Goal: Information Seeking & Learning: Learn about a topic

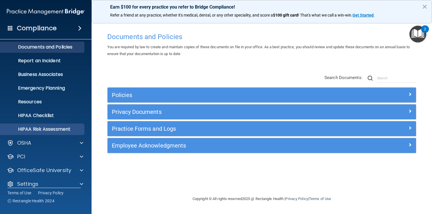
scroll to position [23, 0]
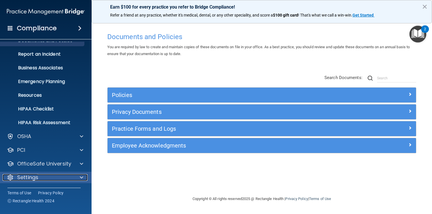
click at [42, 181] on div "Settings" at bounding box center [38, 177] width 71 height 7
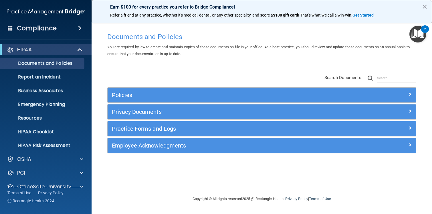
scroll to position [23, 0]
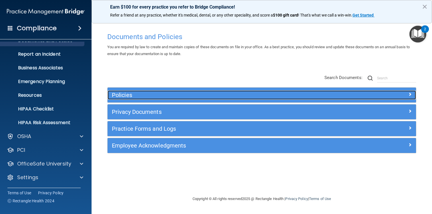
click at [226, 95] on h5 "Policies" at bounding box center [223, 95] width 223 height 6
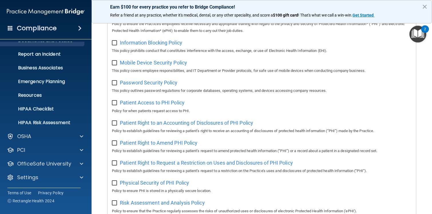
scroll to position [0, 0]
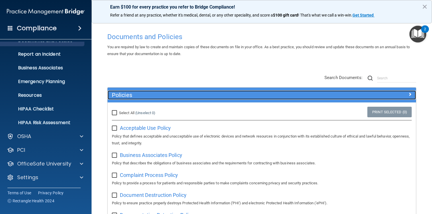
click at [397, 94] on div at bounding box center [377, 94] width 77 height 7
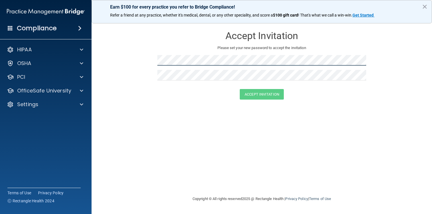
click at [146, 56] on form "Accept Invitation Please set your new password to accept the invitation Accept …" at bounding box center [261, 65] width 317 height 83
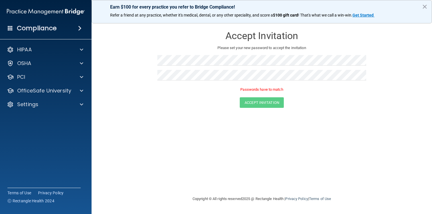
click at [152, 91] on form "Accept Invitation Please set your new password to accept the invitation Passwor…" at bounding box center [261, 69] width 317 height 91
click at [137, 55] on form "Accept Invitation Please set your new password to accept the invitation Passwor…" at bounding box center [261, 69] width 317 height 91
click at [145, 69] on form "Accept Invitation Please set your new password to accept the invitation Passwor…" at bounding box center [261, 69] width 317 height 91
click at [256, 96] on button "Accept Invitation" at bounding box center [262, 94] width 44 height 11
click at [252, 100] on button "Accept Invitation" at bounding box center [262, 103] width 44 height 11
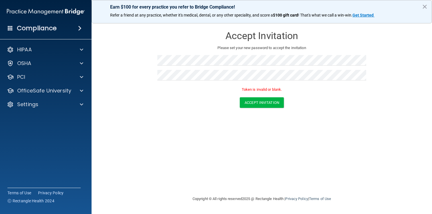
click at [243, 69] on div at bounding box center [261, 62] width 209 height 15
drag, startPoint x: 250, startPoint y: 89, endPoint x: 267, endPoint y: 90, distance: 17.2
click at [267, 90] on p "Token is invalid or blank." at bounding box center [261, 89] width 209 height 7
click at [423, 7] on button "×" at bounding box center [424, 6] width 5 height 9
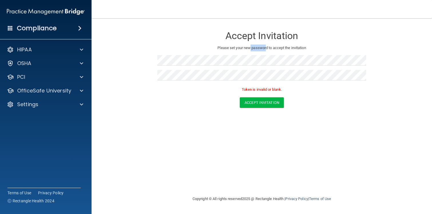
drag, startPoint x: 249, startPoint y: 47, endPoint x: 265, endPoint y: 49, distance: 15.9
click at [265, 49] on p "Please set your new password to accept the invitation" at bounding box center [262, 48] width 200 height 7
click at [276, 49] on p "Please set your new password to accept the invitation" at bounding box center [262, 48] width 200 height 7
click at [145, 58] on form "Accept Invitation Please set your new password to accept the invitation Token i…" at bounding box center [261, 69] width 317 height 91
click at [143, 70] on form "Accept Invitation Please set your new password to accept the invitation Token i…" at bounding box center [261, 69] width 317 height 91
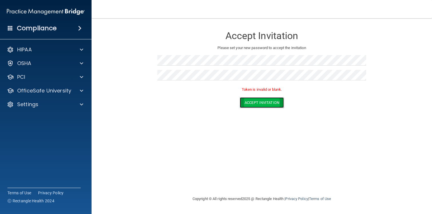
click at [245, 100] on button "Accept Invitation" at bounding box center [262, 103] width 44 height 11
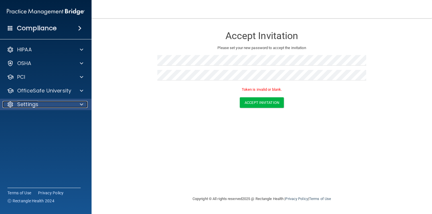
click at [41, 105] on div "Settings" at bounding box center [38, 104] width 71 height 7
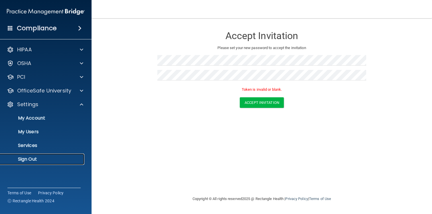
click at [38, 160] on p "Sign Out" at bounding box center [43, 160] width 78 height 6
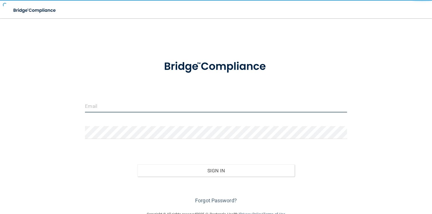
type input "[EMAIL_ADDRESS][DOMAIN_NAME]"
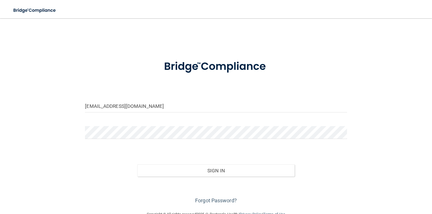
scroll to position [14, 0]
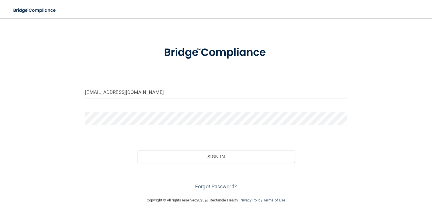
click at [50, 155] on div "barton935@mac.com Invalid email/password. You don't have permission to access t…" at bounding box center [215, 101] width 409 height 182
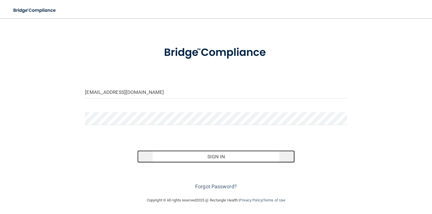
click at [233, 158] on button "Sign In" at bounding box center [215, 157] width 157 height 13
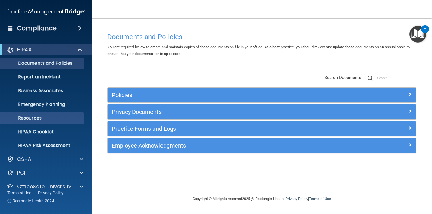
scroll to position [23, 0]
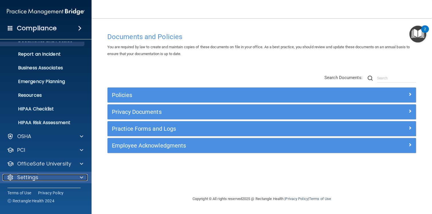
click at [58, 181] on div "Settings" at bounding box center [38, 177] width 71 height 7
click at [80, 176] on span at bounding box center [81, 177] width 3 height 7
click at [80, 177] on span at bounding box center [81, 177] width 3 height 7
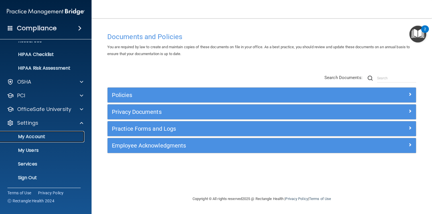
click at [39, 137] on p "My Account" at bounding box center [43, 137] width 78 height 6
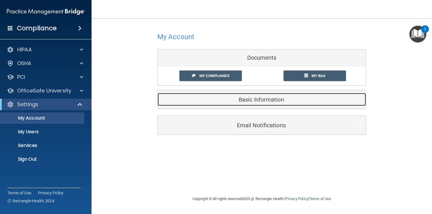
click at [262, 95] on div "Basic Information" at bounding box center [253, 99] width 191 height 13
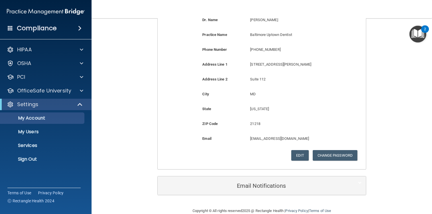
scroll to position [119, 0]
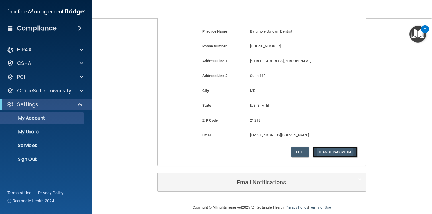
click at [345, 156] on button "Change Password" at bounding box center [335, 152] width 45 height 11
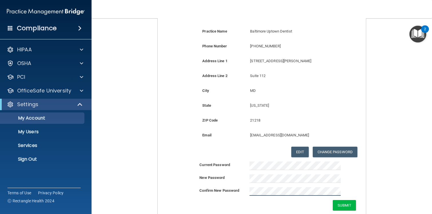
scroll to position [133, 0]
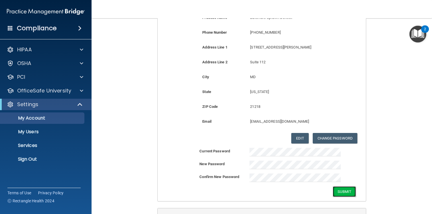
click at [338, 192] on button "Submit" at bounding box center [344, 192] width 23 height 11
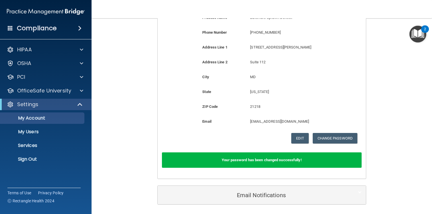
scroll to position [126, 0]
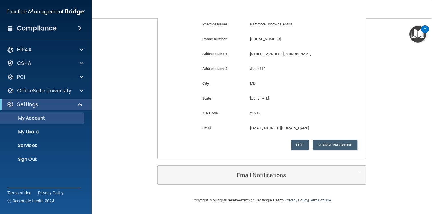
click at [248, 150] on div "Edit Change Password Cancel Save" at bounding box center [262, 145] width 200 height 11
click at [39, 48] on div "HIPAA" at bounding box center [38, 49] width 71 height 7
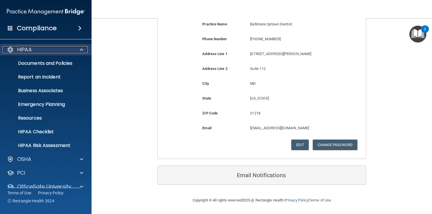
click at [48, 49] on div "HIPAA" at bounding box center [38, 49] width 71 height 7
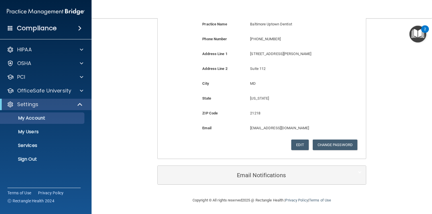
click at [55, 35] on div "Compliance HIPAA Documents and Policies Report an Incident Business Associates …" at bounding box center [45, 107] width 91 height 214
click at [49, 30] on h4 "Compliance" at bounding box center [37, 28] width 40 height 8
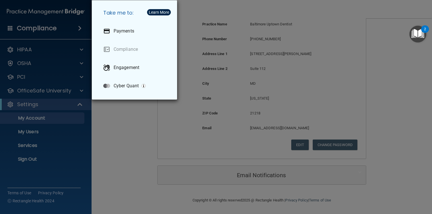
click at [150, 163] on div "Take me to: Payments Compliance Engagement Cyber Quant" at bounding box center [216, 107] width 432 height 214
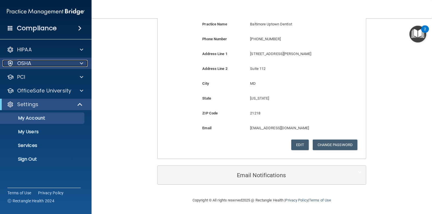
click at [40, 64] on div "OSHA" at bounding box center [38, 63] width 71 height 7
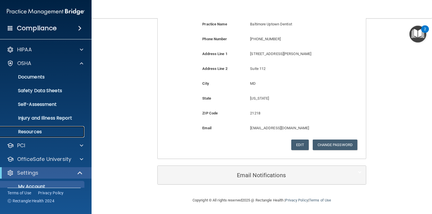
click at [34, 133] on p "Resources" at bounding box center [43, 132] width 78 height 6
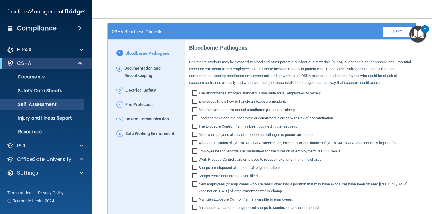
scroll to position [35, 0]
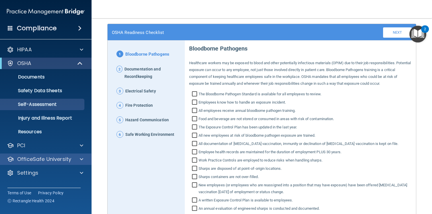
click at [51, 155] on div "OfficeSafe University" at bounding box center [46, 159] width 92 height 11
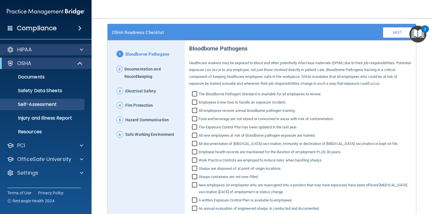
click at [74, 45] on div "HIPAA" at bounding box center [46, 49] width 92 height 11
click at [81, 51] on span at bounding box center [81, 49] width 3 height 7
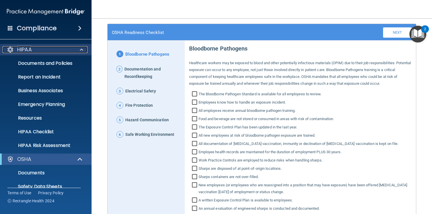
click at [83, 48] on span at bounding box center [81, 49] width 3 height 7
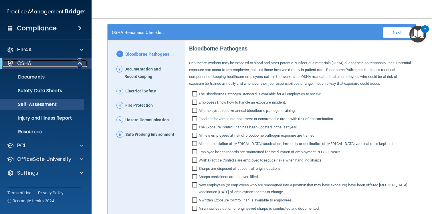
click at [80, 65] on span at bounding box center [80, 63] width 5 height 7
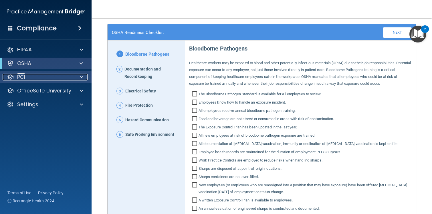
click at [79, 77] on div at bounding box center [80, 77] width 14 height 7
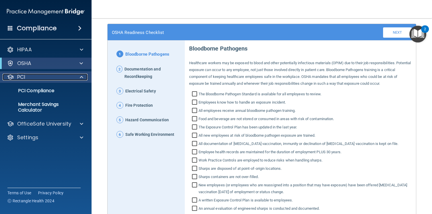
click at [80, 77] on span at bounding box center [81, 77] width 3 height 7
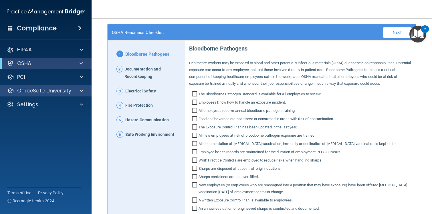
click at [79, 96] on div "OfficeSafe University" at bounding box center [46, 90] width 92 height 11
click at [81, 92] on span at bounding box center [81, 90] width 3 height 7
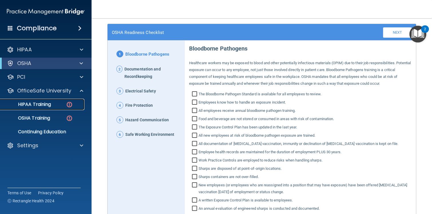
click at [38, 105] on p "HIPAA Training" at bounding box center [27, 105] width 47 height 6
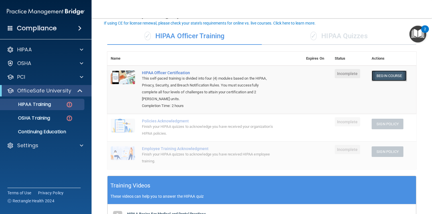
click at [389, 76] on link "Begin Course" at bounding box center [388, 76] width 35 height 11
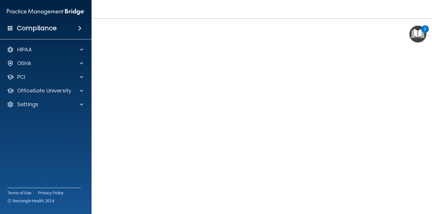
scroll to position [17, 0]
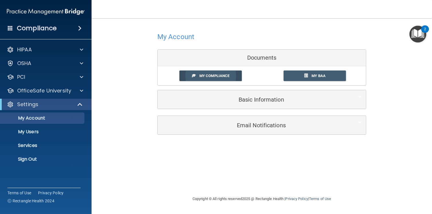
click at [214, 73] on link "My Compliance" at bounding box center [210, 76] width 63 height 11
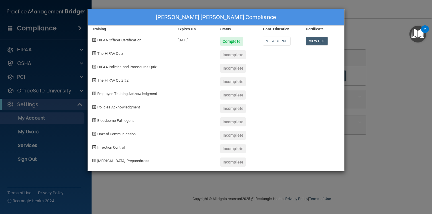
drag, startPoint x: 183, startPoint y: 39, endPoint x: 197, endPoint y: 40, distance: 14.0
click at [197, 40] on div "[DATE]" at bounding box center [194, 39] width 43 height 13
click at [319, 40] on link "View PDF" at bounding box center [317, 41] width 22 height 8
click at [387, 145] on div "[PERSON_NAME] [PERSON_NAME] Compliance Training Expires On Status Cont. Educati…" at bounding box center [216, 107] width 432 height 214
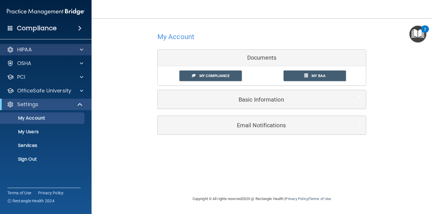
click at [34, 55] on div "HIPAA" at bounding box center [46, 49] width 92 height 11
click at [79, 50] on div at bounding box center [80, 49] width 14 height 7
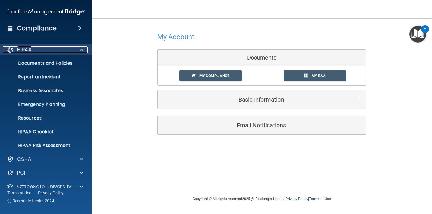
click at [77, 48] on div at bounding box center [80, 49] width 14 height 7
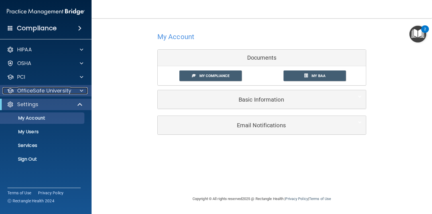
click at [69, 91] on p "OfficeSafe University" at bounding box center [44, 90] width 54 height 7
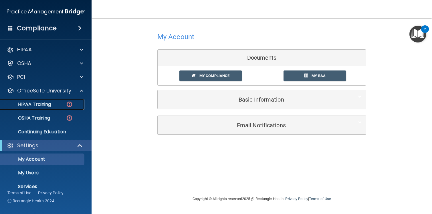
click at [41, 104] on p "HIPAA Training" at bounding box center [27, 105] width 47 height 6
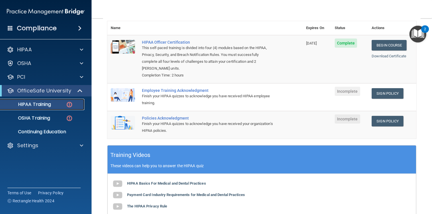
scroll to position [66, 0]
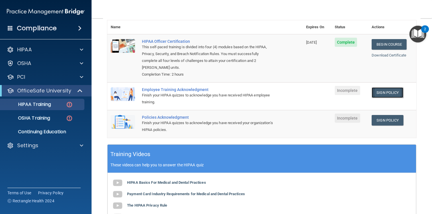
click at [385, 98] on link "Sign Policy" at bounding box center [387, 92] width 32 height 11
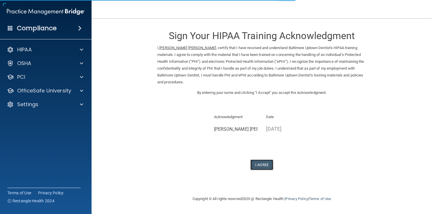
click at [261, 165] on button "I Agree" at bounding box center [261, 165] width 23 height 11
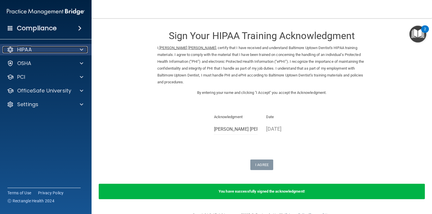
click at [79, 51] on div at bounding box center [80, 49] width 14 height 7
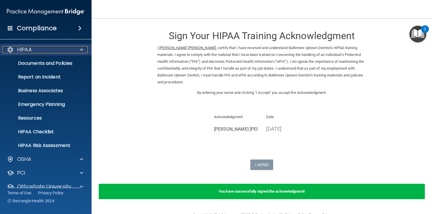
click at [75, 52] on div at bounding box center [80, 49] width 14 height 7
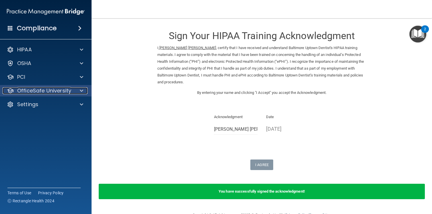
click at [69, 89] on p "OfficeSafe University" at bounding box center [44, 90] width 54 height 7
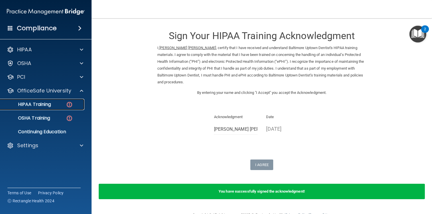
click at [49, 106] on p "HIPAA Training" at bounding box center [27, 105] width 47 height 6
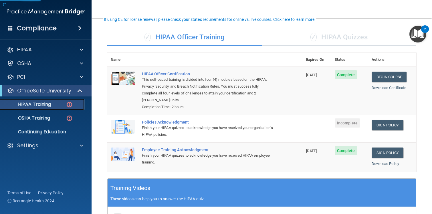
scroll to position [39, 0]
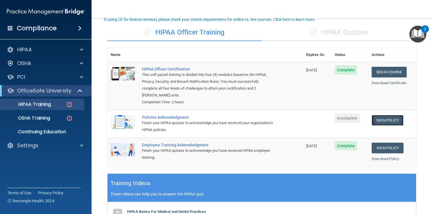
click at [387, 120] on link "Sign Policy" at bounding box center [387, 120] width 32 height 11
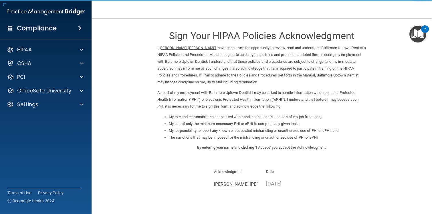
scroll to position [47, 0]
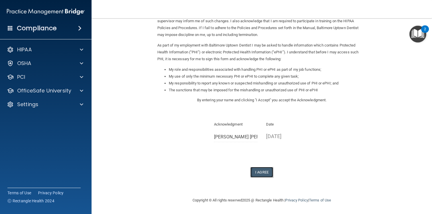
click at [263, 171] on button "I Agree" at bounding box center [261, 172] width 23 height 11
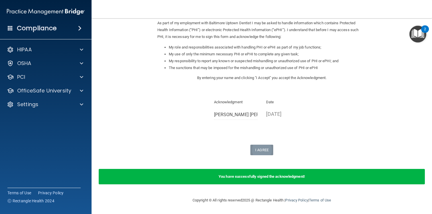
scroll to position [0, 0]
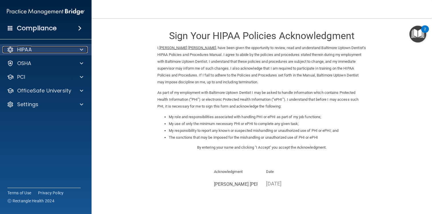
click at [61, 52] on div "HIPAA" at bounding box center [38, 49] width 71 height 7
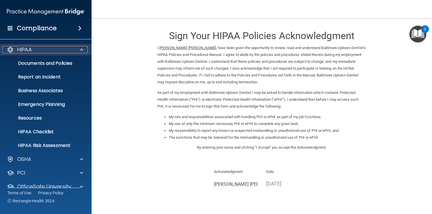
click at [68, 51] on div "HIPAA" at bounding box center [38, 49] width 71 height 7
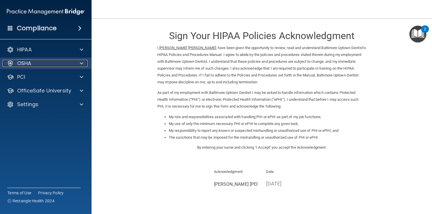
click at [62, 66] on div "OSHA" at bounding box center [38, 63] width 71 height 7
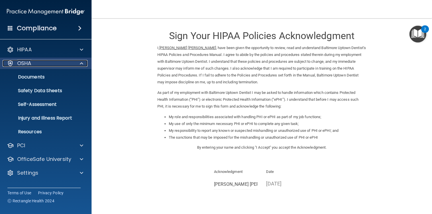
click at [62, 66] on div "OSHA" at bounding box center [38, 63] width 71 height 7
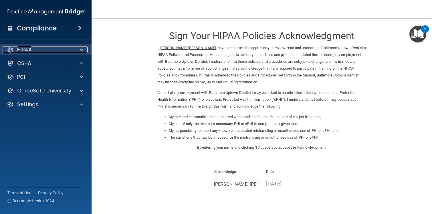
click at [63, 49] on div "HIPAA" at bounding box center [38, 49] width 71 height 7
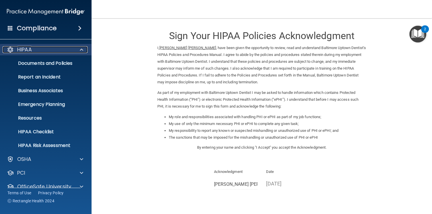
click at [63, 49] on div "HIPAA" at bounding box center [38, 49] width 71 height 7
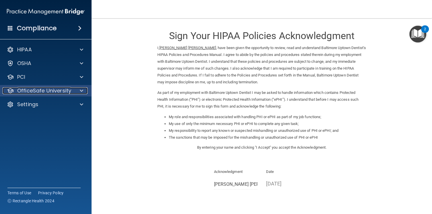
click at [55, 90] on p "OfficeSafe University" at bounding box center [44, 90] width 54 height 7
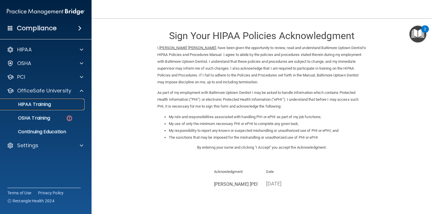
click at [50, 105] on p "HIPAA Training" at bounding box center [27, 105] width 47 height 6
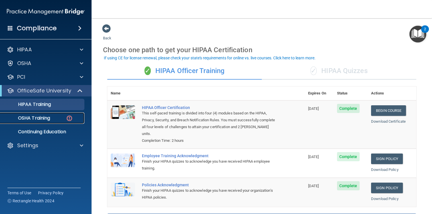
click at [41, 118] on p "OSHA Training" at bounding box center [27, 119] width 46 height 6
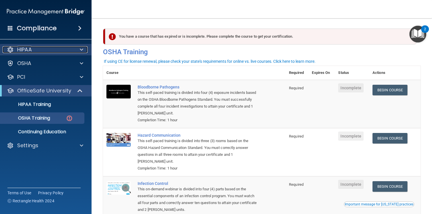
click at [55, 47] on div "HIPAA" at bounding box center [38, 49] width 71 height 7
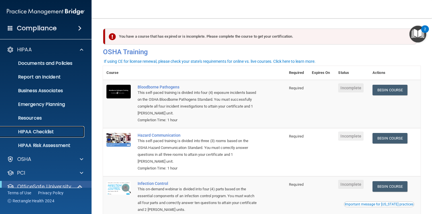
click at [49, 135] on p "HIPAA Checklist" at bounding box center [43, 132] width 78 height 6
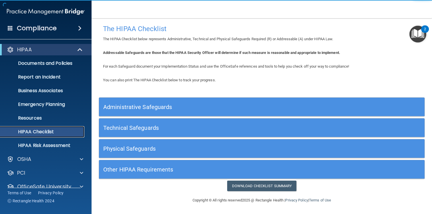
scroll to position [2, 0]
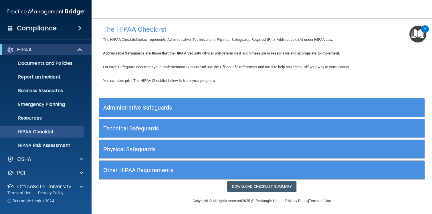
click at [151, 112] on div "Administrative Safeguards" at bounding box center [221, 107] width 244 height 13
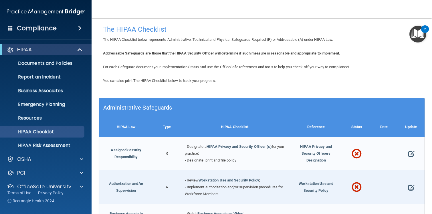
scroll to position [14, 0]
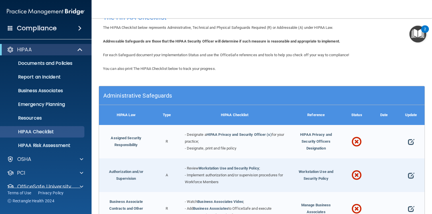
click at [177, 96] on h5 "Administrative Safeguards" at bounding box center [221, 96] width 236 height 6
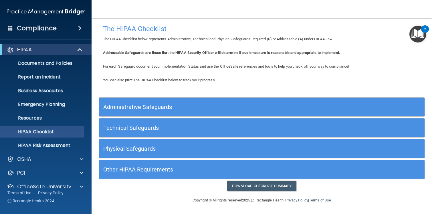
click at [163, 129] on h5 "Technical Safeguards" at bounding box center [221, 128] width 236 height 6
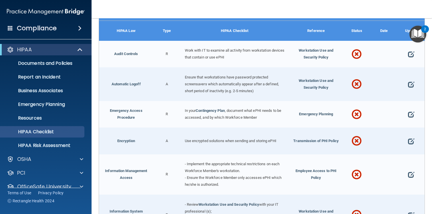
scroll to position [0, 0]
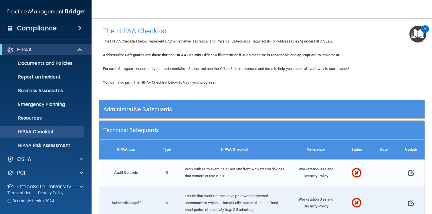
click at [176, 144] on div "Type" at bounding box center [166, 150] width 27 height 20
click at [175, 130] on h5 "Technical Safeguards" at bounding box center [221, 130] width 236 height 6
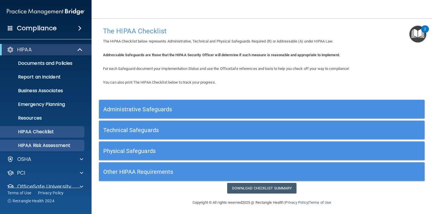
scroll to position [21, 0]
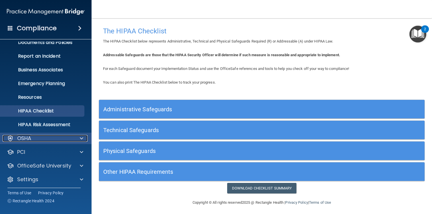
click at [44, 136] on div "OSHA" at bounding box center [38, 138] width 71 height 7
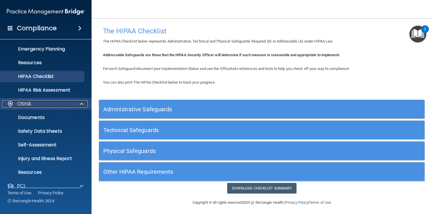
click at [55, 105] on div "OSHA" at bounding box center [38, 104] width 71 height 7
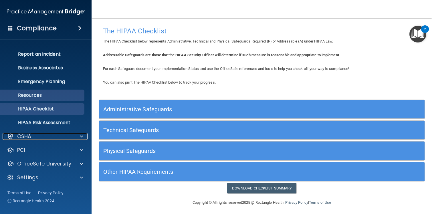
scroll to position [0, 0]
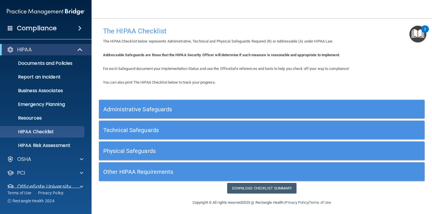
click at [68, 44] on div "HIPAA" at bounding box center [45, 49] width 91 height 11
click at [71, 50] on div "HIPAA" at bounding box center [38, 49] width 71 height 7
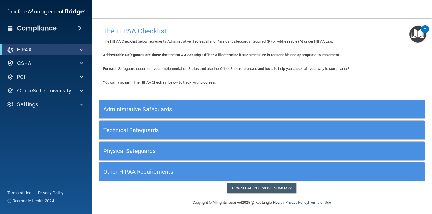
click at [79, 30] on span at bounding box center [79, 28] width 3 height 7
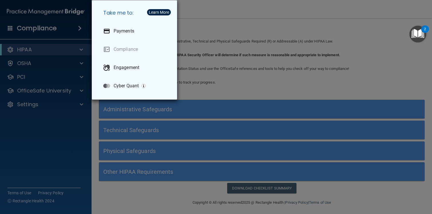
click at [41, 34] on div "Take me to: Payments Compliance Engagement Cyber Quant" at bounding box center [216, 107] width 432 height 214
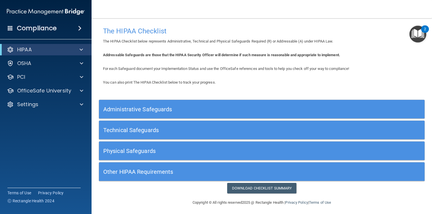
click at [23, 31] on h4 "Compliance" at bounding box center [37, 28] width 40 height 8
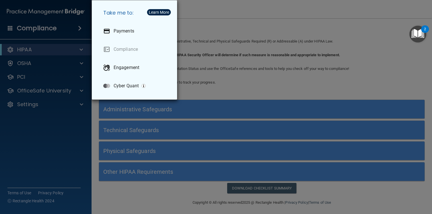
click at [23, 31] on div "Take me to: Payments Compliance Engagement Cyber Quant" at bounding box center [216, 107] width 432 height 214
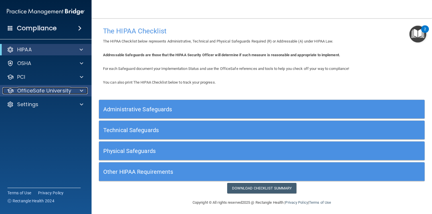
click at [33, 92] on p "OfficeSafe University" at bounding box center [44, 90] width 54 height 7
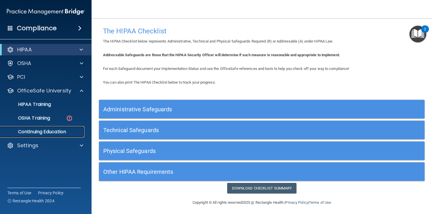
click at [38, 129] on p "Continuing Education" at bounding box center [43, 132] width 78 height 6
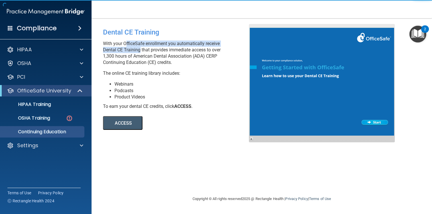
drag, startPoint x: 124, startPoint y: 45, endPoint x: 137, endPoint y: 53, distance: 15.7
click at [137, 53] on p "With your OfficeSafe enrollment you automatically receive Dental CE Training th…" at bounding box center [178, 53] width 150 height 25
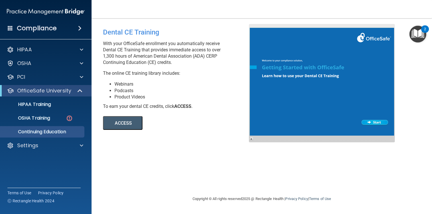
click at [141, 54] on p "With your OfficeSafe enrollment you automatically receive Dental CE Training th…" at bounding box center [178, 53] width 150 height 25
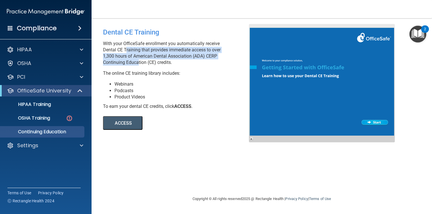
drag, startPoint x: 123, startPoint y: 48, endPoint x: 137, endPoint y: 60, distance: 18.4
click at [137, 60] on p "With your OfficeSafe enrollment you automatically receive Dental CE Training th…" at bounding box center [178, 53] width 150 height 25
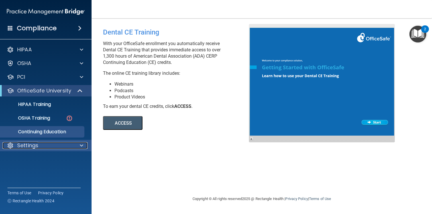
click at [36, 147] on p "Settings" at bounding box center [27, 145] width 21 height 7
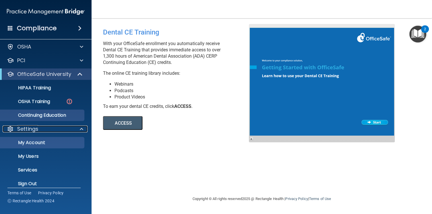
scroll to position [23, 0]
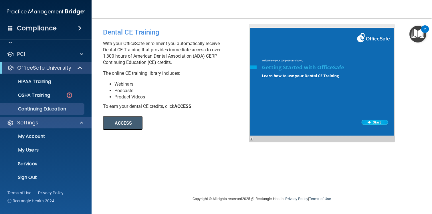
click at [45, 127] on div "Settings" at bounding box center [46, 122] width 92 height 11
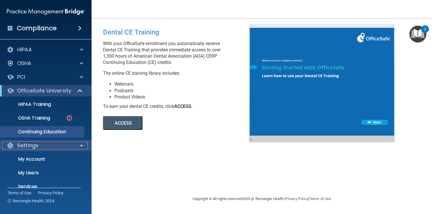
click at [44, 144] on div "Settings" at bounding box center [38, 145] width 71 height 7
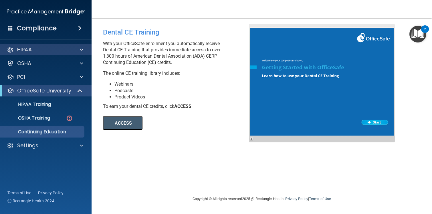
click at [48, 45] on div "HIPAA" at bounding box center [46, 49] width 92 height 11
click at [49, 49] on div "HIPAA" at bounding box center [38, 49] width 71 height 7
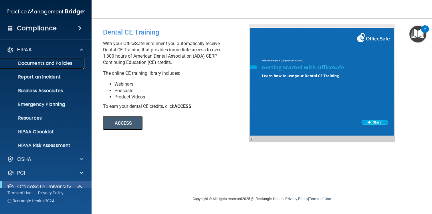
click at [53, 61] on p "Documents and Policies" at bounding box center [43, 64] width 78 height 6
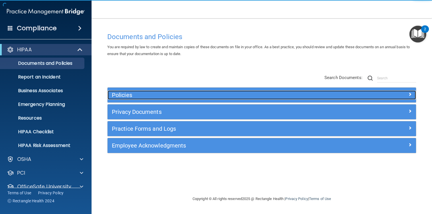
click at [212, 95] on h5 "Policies" at bounding box center [223, 95] width 223 height 6
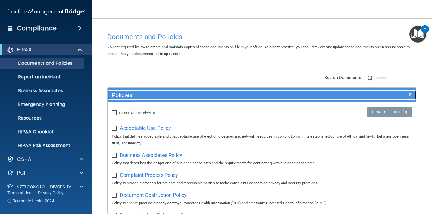
click at [139, 99] on div "Policies" at bounding box center [223, 95] width 231 height 9
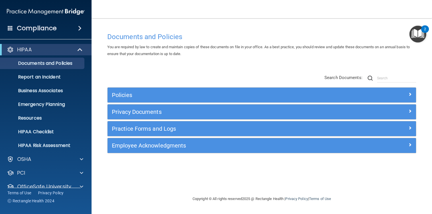
click at [136, 117] on div "Privacy Documents" at bounding box center [262, 112] width 308 height 15
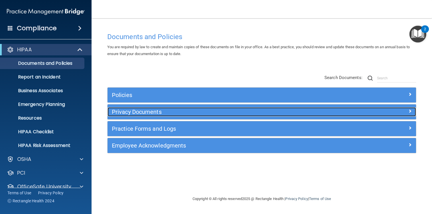
click at [138, 114] on h5 "Privacy Documents" at bounding box center [223, 112] width 223 height 6
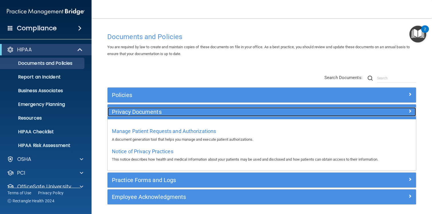
click at [138, 114] on h5 "Privacy Documents" at bounding box center [223, 112] width 223 height 6
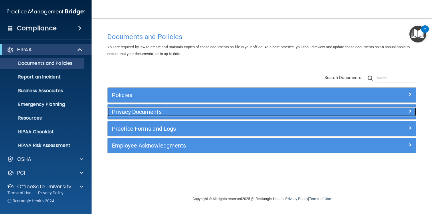
scroll to position [23, 0]
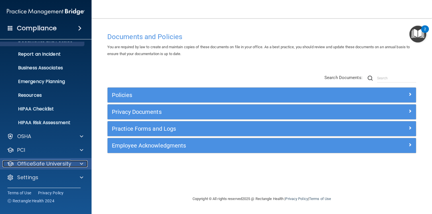
click at [59, 166] on p "OfficeSafe University" at bounding box center [44, 164] width 54 height 7
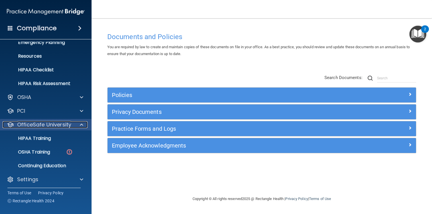
scroll to position [64, 0]
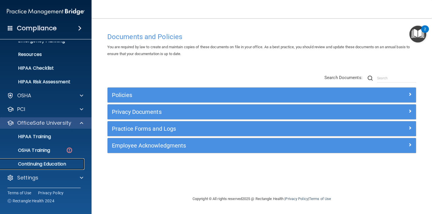
click at [59, 165] on p "Continuing Education" at bounding box center [43, 165] width 78 height 6
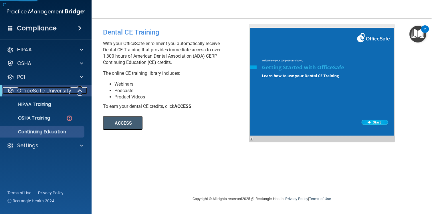
click at [59, 90] on p "OfficeSafe University" at bounding box center [44, 90] width 54 height 7
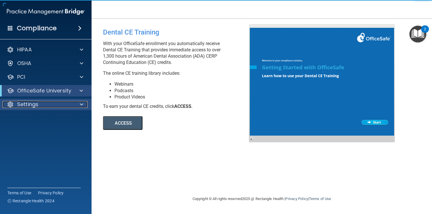
click at [52, 102] on div "Settings" at bounding box center [38, 104] width 71 height 7
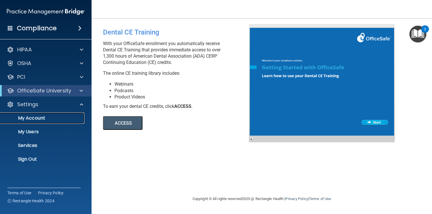
click at [45, 117] on p "My Account" at bounding box center [43, 119] width 78 height 6
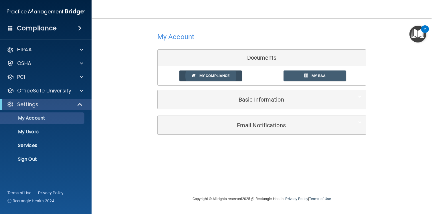
click at [219, 74] on span "My Compliance" at bounding box center [214, 76] width 30 height 4
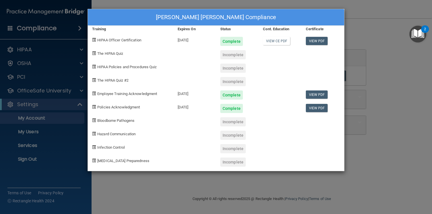
click at [233, 53] on div "Incomplete" at bounding box center [232, 54] width 25 height 9
click at [113, 54] on span "The HIPAA Quiz" at bounding box center [110, 53] width 26 height 4
drag, startPoint x: 104, startPoint y: 53, endPoint x: 122, endPoint y: 53, distance: 18.0
click at [122, 53] on span "The HIPAA Quiz" at bounding box center [110, 53] width 26 height 4
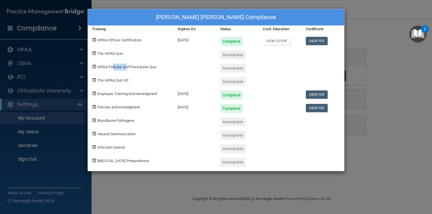
drag, startPoint x: 114, startPoint y: 69, endPoint x: 131, endPoint y: 69, distance: 17.2
click at [130, 69] on span "HIPAA Policies and Procedures Quiz" at bounding box center [126, 67] width 59 height 4
click at [131, 69] on span "HIPAA Policies and Procedures Quiz" at bounding box center [126, 67] width 59 height 4
drag, startPoint x: 114, startPoint y: 94, endPoint x: 137, endPoint y: 94, distance: 22.3
click at [137, 94] on span "Employee Training Acknowledgment" at bounding box center [127, 94] width 60 height 4
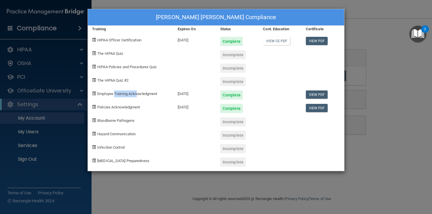
click at [137, 94] on span "Employee Training Acknowledgment" at bounding box center [127, 94] width 60 height 4
click at [388, 89] on div "Michael Alexander Barton's Compliance Training Expires On Status Cont. Educatio…" at bounding box center [216, 107] width 432 height 214
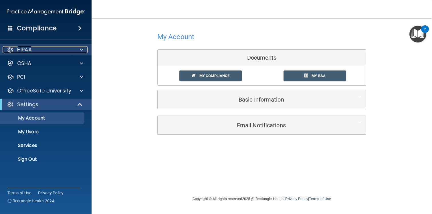
click at [47, 46] on div "HIPAA" at bounding box center [38, 49] width 71 height 7
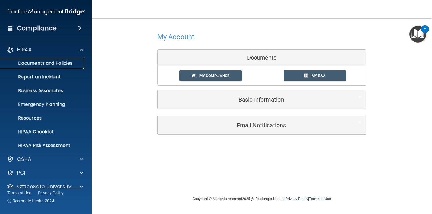
click at [51, 63] on p "Documents and Policies" at bounding box center [43, 64] width 78 height 6
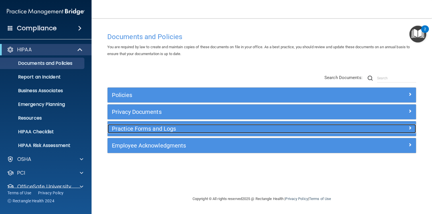
click at [130, 130] on h5 "Practice Forms and Logs" at bounding box center [223, 129] width 223 height 6
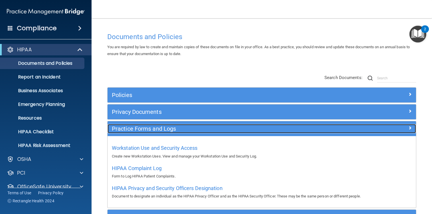
click at [134, 127] on h5 "Practice Forms and Logs" at bounding box center [223, 129] width 223 height 6
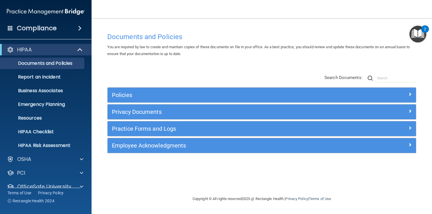
click at [135, 152] on div "Employee Acknowledgments" at bounding box center [262, 145] width 308 height 15
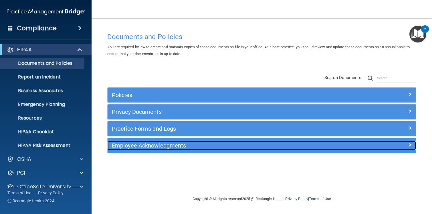
click at [138, 147] on h5 "Employee Acknowledgments" at bounding box center [223, 146] width 223 height 6
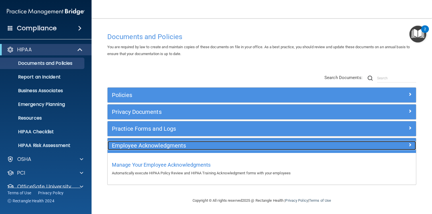
click at [138, 147] on h5 "Employee Acknowledgments" at bounding box center [223, 146] width 223 height 6
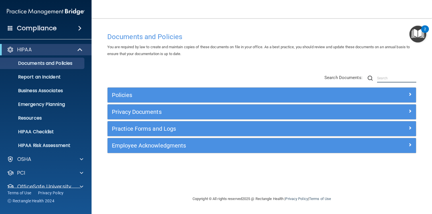
click at [389, 74] on input "text" at bounding box center [396, 78] width 39 height 9
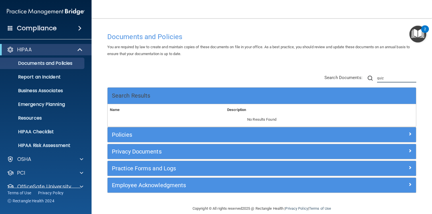
drag, startPoint x: 393, startPoint y: 76, endPoint x: 364, endPoint y: 75, distance: 28.9
click at [364, 75] on div "Search Documents: quiz" at bounding box center [370, 78] width 92 height 9
drag, startPoint x: 392, startPoint y: 76, endPoint x: 355, endPoint y: 77, distance: 36.9
click at [355, 77] on div "Search Documents: quiz" at bounding box center [370, 78] width 92 height 9
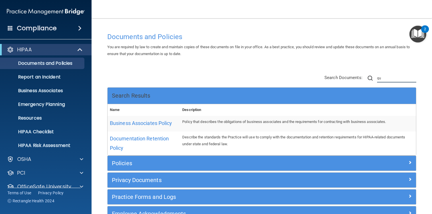
type input "q"
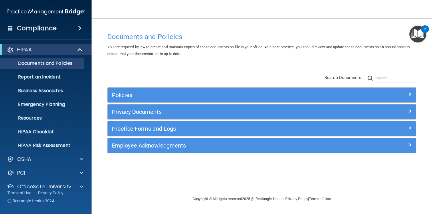
click at [47, 138] on ul "Documents and Policies Report an Incident Business Associates Emergency Plannin…" at bounding box center [46, 103] width 104 height 96
click at [45, 134] on p "HIPAA Checklist" at bounding box center [43, 132] width 78 height 6
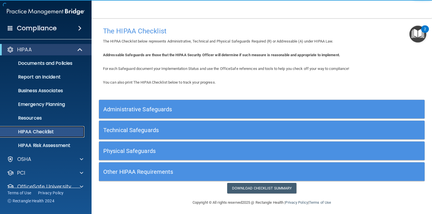
scroll to position [2, 0]
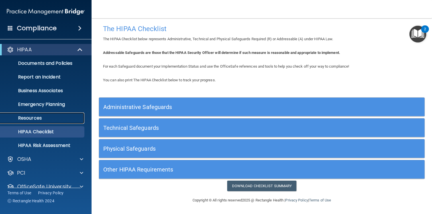
click at [55, 121] on p "Resources" at bounding box center [43, 119] width 78 height 6
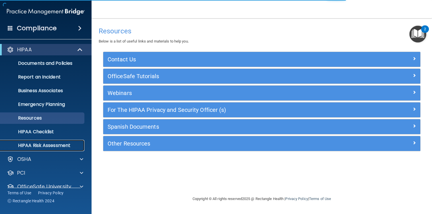
click at [63, 144] on p "HIPAA Risk Assessment" at bounding box center [43, 146] width 78 height 6
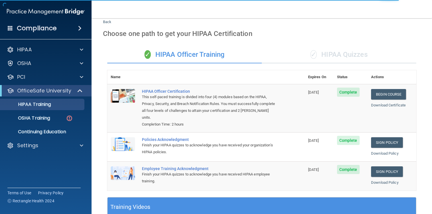
scroll to position [24, 0]
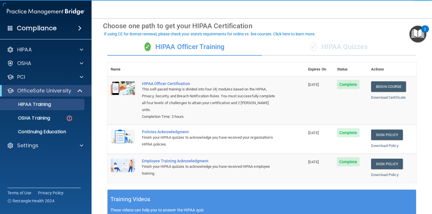
click at [317, 49] on span "✓" at bounding box center [313, 47] width 6 height 9
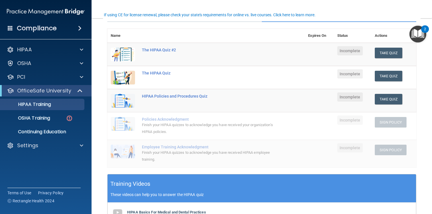
scroll to position [0, 0]
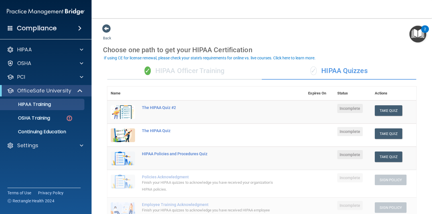
click at [187, 69] on div "✓ HIPAA Officer Training" at bounding box center [184, 71] width 154 height 17
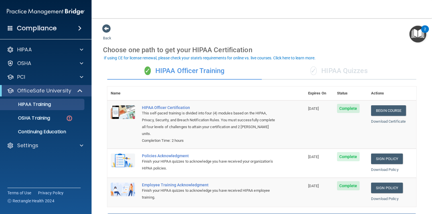
click at [341, 71] on div "✓ HIPAA Quizzes" at bounding box center [339, 71] width 154 height 17
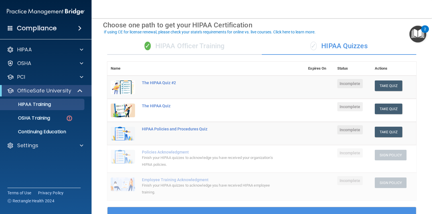
scroll to position [26, 0]
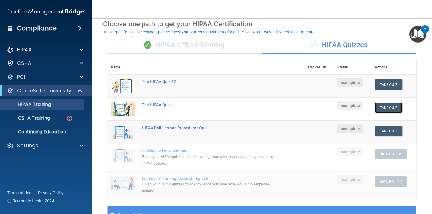
click at [387, 109] on button "Take Quiz" at bounding box center [388, 108] width 27 height 11
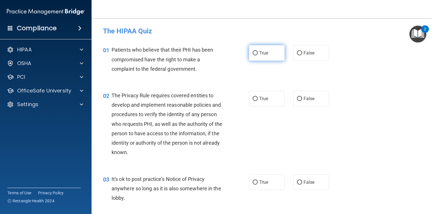
click at [268, 53] on span "True" at bounding box center [263, 52] width 9 height 5
click at [258, 53] on input "True" at bounding box center [254, 53] width 5 height 4
radio input "true"
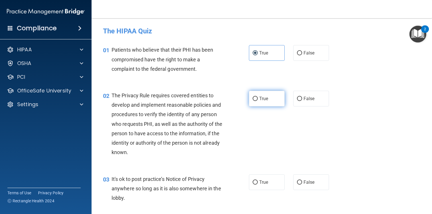
click at [272, 100] on label "True" at bounding box center [267, 99] width 36 height 16
click at [258, 100] on input "True" at bounding box center [254, 99] width 5 height 4
radio input "true"
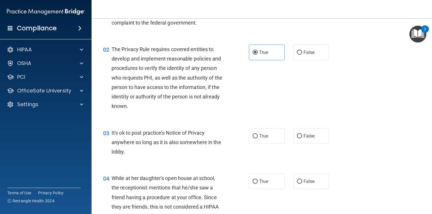
scroll to position [60, 0]
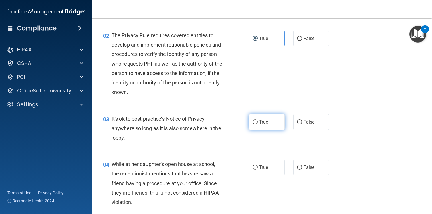
click at [260, 125] on label "True" at bounding box center [267, 122] width 36 height 16
click at [258, 125] on input "True" at bounding box center [254, 122] width 5 height 4
radio input "true"
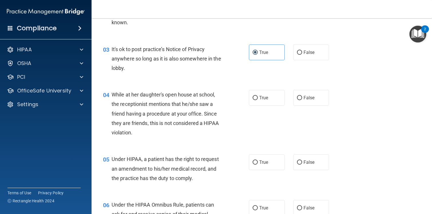
scroll to position [143, 0]
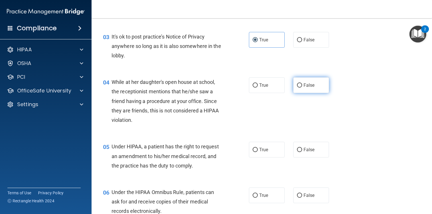
click at [327, 80] on label "False" at bounding box center [311, 85] width 36 height 16
click at [302, 83] on input "False" at bounding box center [299, 85] width 5 height 4
radio input "true"
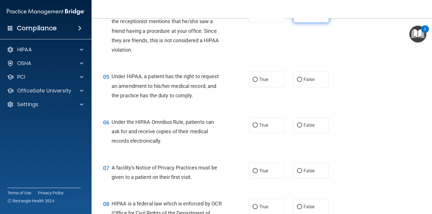
scroll to position [213, 0]
click at [295, 77] on label "False" at bounding box center [311, 79] width 36 height 16
click at [297, 77] on input "False" at bounding box center [299, 79] width 5 height 4
radio input "true"
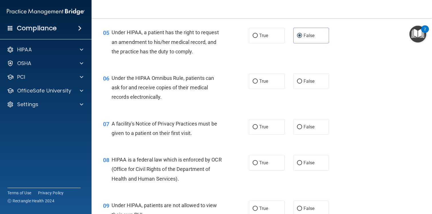
scroll to position [256, 0]
click at [272, 42] on label "True" at bounding box center [267, 36] width 36 height 16
click at [258, 39] on input "True" at bounding box center [254, 36] width 5 height 4
radio input "true"
radio input "false"
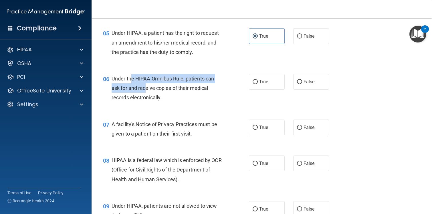
drag, startPoint x: 132, startPoint y: 80, endPoint x: 148, endPoint y: 87, distance: 17.7
click at [148, 87] on span "Under the HIPAA Omnibus Rule, patients can ask for and receive copies of their …" at bounding box center [163, 88] width 102 height 25
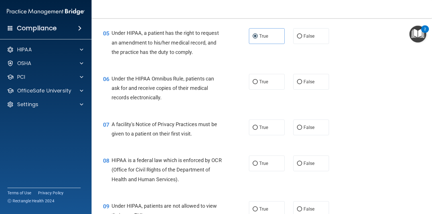
click at [150, 95] on span "Under the HIPAA Omnibus Rule, patients can ask for and receive copies of their …" at bounding box center [163, 88] width 102 height 25
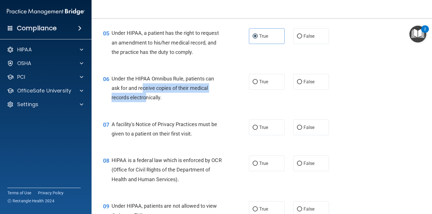
drag, startPoint x: 143, startPoint y: 91, endPoint x: 147, endPoint y: 93, distance: 5.1
click at [147, 93] on div "Under the HIPAA Omnibus Rule, patients can ask for and receive copies of their …" at bounding box center [170, 88] width 116 height 29
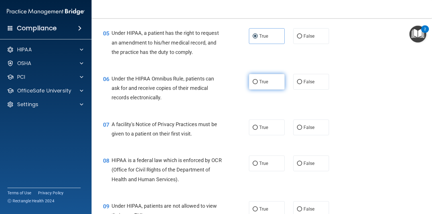
click at [262, 80] on span "True" at bounding box center [263, 81] width 9 height 5
click at [258, 80] on input "True" at bounding box center [254, 82] width 5 height 4
radio input "true"
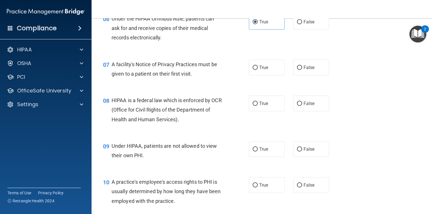
scroll to position [317, 0]
drag, startPoint x: 128, startPoint y: 62, endPoint x: 141, endPoint y: 63, distance: 13.5
click at [141, 63] on span "A facility's Notice of Privacy Practices must be given to a patient on their fi…" at bounding box center [165, 68] width 106 height 15
click at [152, 63] on span "A facility's Notice of Privacy Practices must be given to a patient on their fi…" at bounding box center [165, 68] width 106 height 15
click at [265, 66] on span "True" at bounding box center [263, 67] width 9 height 5
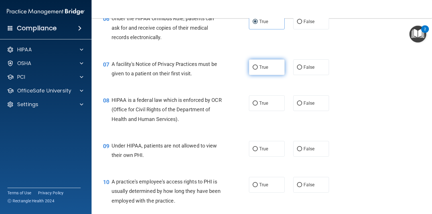
click at [258, 66] on input "True" at bounding box center [254, 67] width 5 height 4
radio input "true"
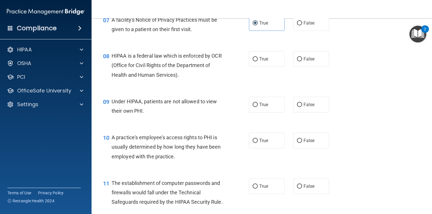
scroll to position [363, 0]
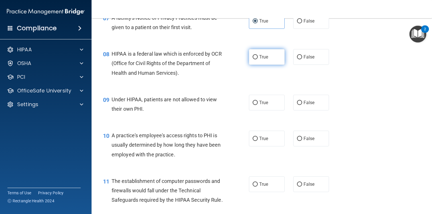
click at [255, 60] on label "True" at bounding box center [267, 57] width 36 height 16
click at [255, 59] on input "True" at bounding box center [254, 57] width 5 height 4
radio input "true"
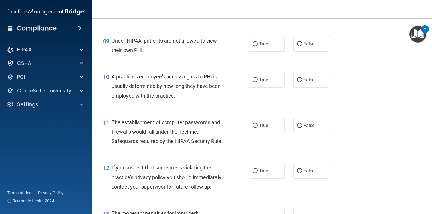
scroll to position [425, 0]
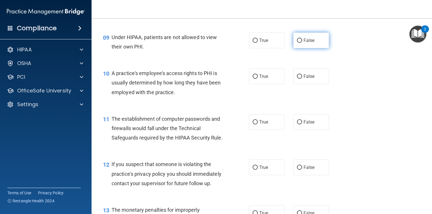
click at [321, 37] on label "False" at bounding box center [311, 41] width 36 height 16
click at [302, 39] on input "False" at bounding box center [299, 41] width 5 height 4
radio input "true"
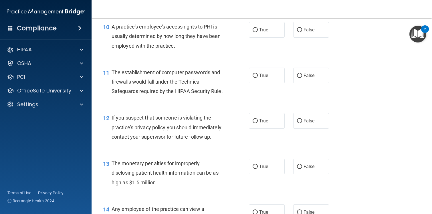
scroll to position [470, 0]
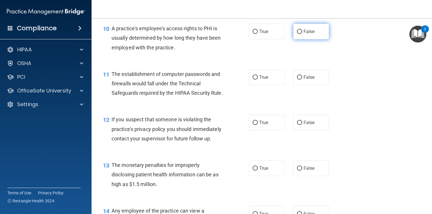
click at [293, 37] on label "False" at bounding box center [311, 32] width 36 height 16
click at [297, 34] on input "False" at bounding box center [299, 32] width 5 height 4
radio input "true"
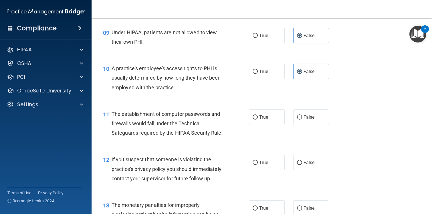
scroll to position [446, 0]
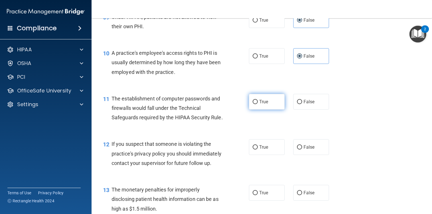
click at [262, 106] on label "True" at bounding box center [267, 102] width 36 height 16
click at [258, 104] on input "True" at bounding box center [254, 102] width 5 height 4
radio input "true"
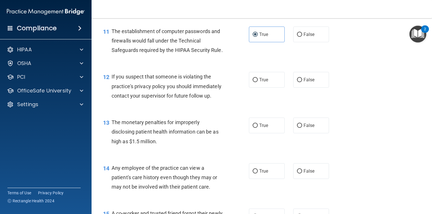
scroll to position [519, 0]
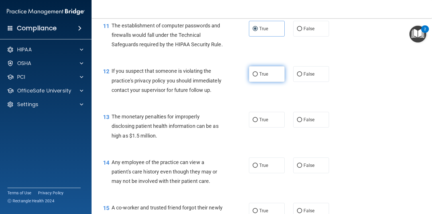
click at [263, 79] on label "True" at bounding box center [267, 74] width 36 height 16
click at [258, 77] on input "True" at bounding box center [254, 74] width 5 height 4
radio input "true"
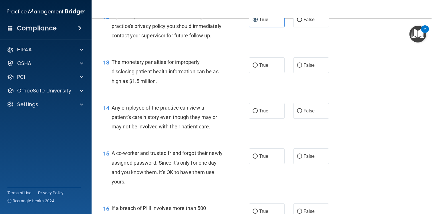
scroll to position [582, 0]
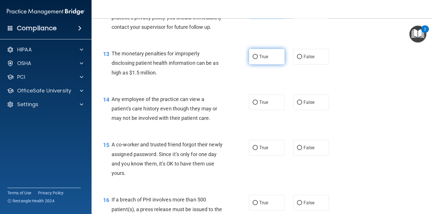
click at [251, 59] on label "True" at bounding box center [267, 57] width 36 height 16
click at [252, 59] on input "True" at bounding box center [254, 57] width 5 height 4
radio input "true"
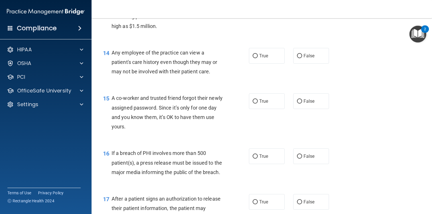
scroll to position [631, 0]
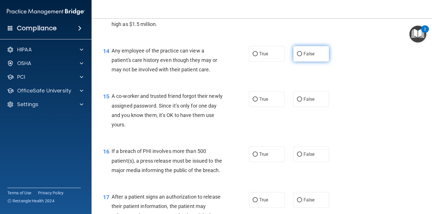
click at [318, 53] on label "False" at bounding box center [311, 54] width 36 height 16
click at [302, 53] on input "False" at bounding box center [299, 54] width 5 height 4
radio input "true"
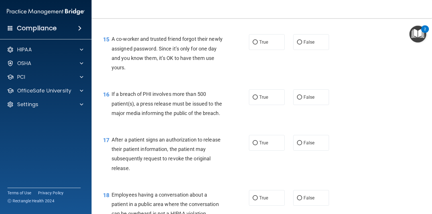
scroll to position [688, 0]
click at [313, 42] on span "False" at bounding box center [308, 41] width 11 height 5
click at [302, 42] on input "False" at bounding box center [299, 42] width 5 height 4
radio input "true"
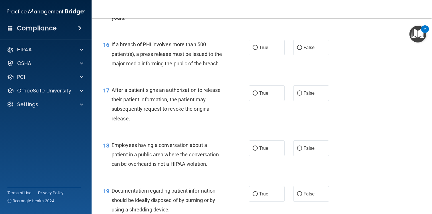
scroll to position [747, 0]
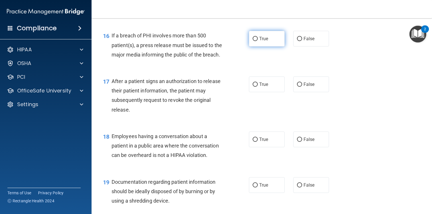
click at [258, 38] on label "True" at bounding box center [267, 39] width 36 height 16
click at [258, 38] on input "True" at bounding box center [254, 39] width 5 height 4
radio input "true"
click at [309, 88] on label "False" at bounding box center [311, 85] width 36 height 16
click at [302, 87] on input "False" at bounding box center [299, 85] width 5 height 4
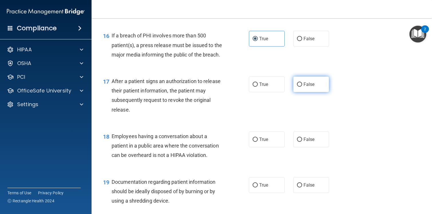
radio input "true"
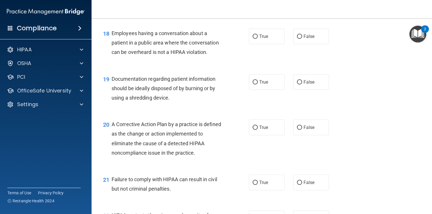
scroll to position [850, 0]
click at [300, 31] on label "False" at bounding box center [311, 36] width 36 height 16
click at [300, 34] on input "False" at bounding box center [299, 36] width 5 height 4
radio input "true"
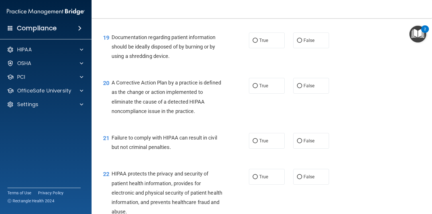
scroll to position [892, 0]
click at [256, 31] on div "19 Documentation regarding patient information should be ideally disposed of by…" at bounding box center [262, 48] width 326 height 46
click at [258, 40] on label "True" at bounding box center [267, 40] width 36 height 16
click at [258, 40] on input "True" at bounding box center [254, 40] width 5 height 4
radio input "true"
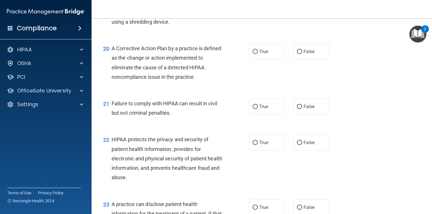
scroll to position [929, 0]
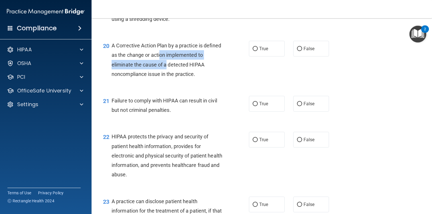
drag, startPoint x: 160, startPoint y: 59, endPoint x: 167, endPoint y: 63, distance: 8.3
click at [167, 63] on div "A Corrective Action Plan by a practice is defined as the change or action imple…" at bounding box center [170, 60] width 116 height 38
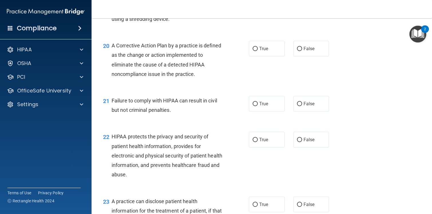
click at [174, 65] on span "A Corrective Action Plan by a practice is defined as the change or action imple…" at bounding box center [167, 60] width 110 height 35
drag, startPoint x: 153, startPoint y: 65, endPoint x: 165, endPoint y: 65, distance: 12.0
click at [165, 65] on span "A Corrective Action Plan by a practice is defined as the change or action imple…" at bounding box center [167, 60] width 110 height 35
click at [175, 65] on span "A Corrective Action Plan by a practice is defined as the change or action imple…" at bounding box center [167, 60] width 110 height 35
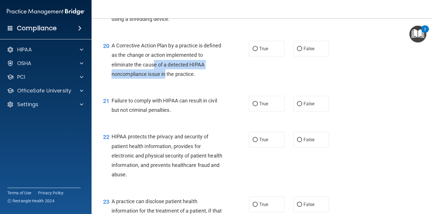
drag, startPoint x: 155, startPoint y: 63, endPoint x: 166, endPoint y: 72, distance: 14.4
click at [166, 72] on span "A Corrective Action Plan by a practice is defined as the change or action imple…" at bounding box center [167, 60] width 110 height 35
click at [177, 73] on span "A Corrective Action Plan by a practice is defined as the change or action imple…" at bounding box center [167, 60] width 110 height 35
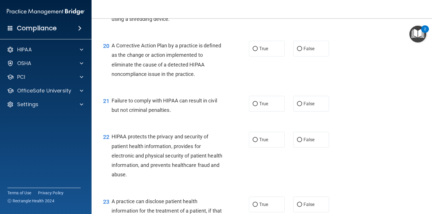
click at [258, 57] on div "20 A Corrective Action Plan by a practice is defined as the change or action im…" at bounding box center [262, 61] width 326 height 55
click at [264, 51] on label "True" at bounding box center [267, 49] width 36 height 16
click at [258, 51] on input "True" at bounding box center [254, 49] width 5 height 4
radio input "true"
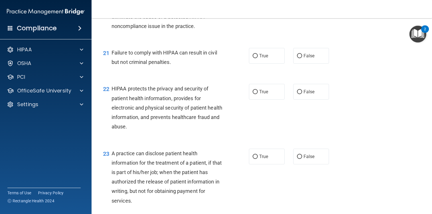
scroll to position [977, 0]
click at [312, 55] on span "False" at bounding box center [308, 55] width 11 height 5
click at [302, 55] on input "False" at bounding box center [299, 55] width 5 height 4
radio input "true"
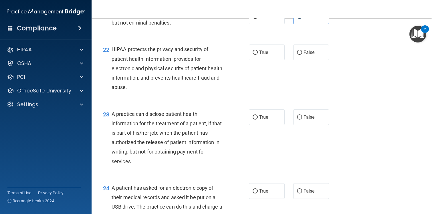
scroll to position [1028, 0]
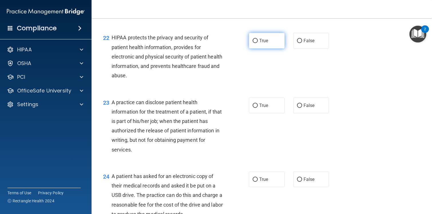
click at [265, 39] on span "True" at bounding box center [263, 40] width 9 height 5
click at [258, 39] on input "True" at bounding box center [254, 41] width 5 height 4
radio input "true"
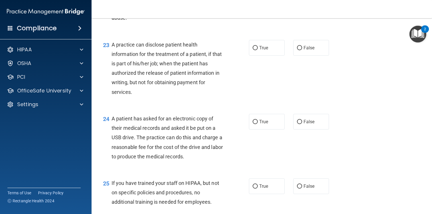
scroll to position [1091, 0]
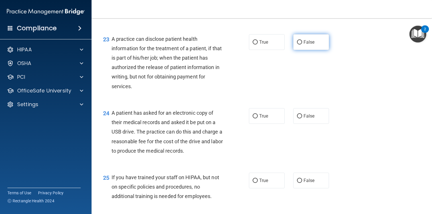
click at [323, 40] on label "False" at bounding box center [311, 42] width 36 height 16
click at [302, 40] on input "False" at bounding box center [299, 42] width 5 height 4
radio input "true"
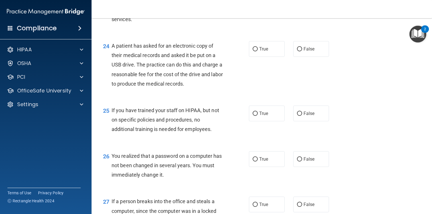
scroll to position [1165, 0]
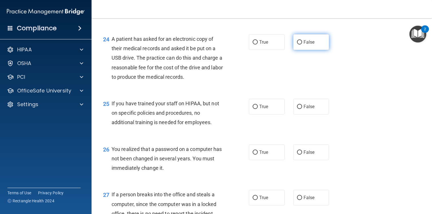
click at [309, 43] on span "False" at bounding box center [308, 41] width 11 height 5
click at [302, 43] on input "False" at bounding box center [299, 42] width 5 height 4
radio input "true"
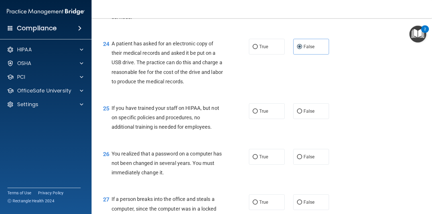
scroll to position [1156, 0]
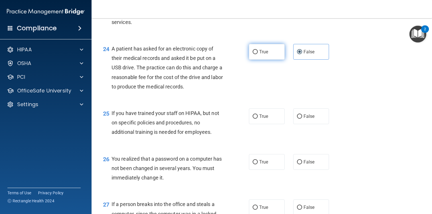
click at [265, 51] on span "True" at bounding box center [263, 51] width 9 height 5
click at [258, 51] on input "True" at bounding box center [254, 52] width 5 height 4
radio input "true"
radio input "false"
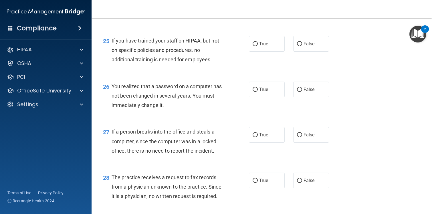
scroll to position [1232, 0]
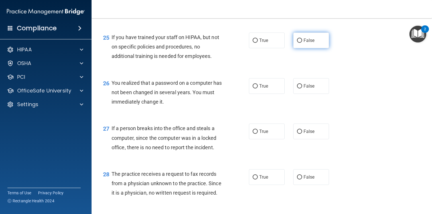
click at [295, 45] on label "False" at bounding box center [311, 41] width 36 height 16
click at [297, 43] on input "False" at bounding box center [299, 41] width 5 height 4
radio input "true"
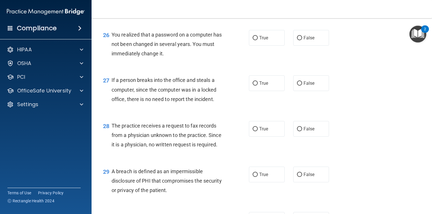
scroll to position [1285, 0]
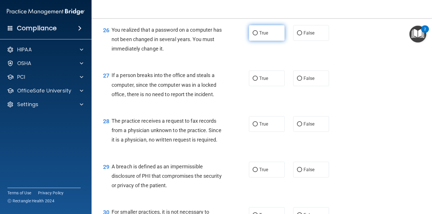
click at [264, 35] on span "True" at bounding box center [263, 32] width 9 height 5
click at [258, 35] on input "True" at bounding box center [254, 33] width 5 height 4
radio input "true"
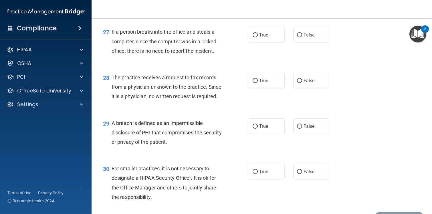
scroll to position [1329, 0]
click at [318, 26] on div "27 If a person breaks into the office and steals a computer, since the computer…" at bounding box center [262, 42] width 326 height 46
click at [317, 35] on label "False" at bounding box center [311, 35] width 36 height 16
click at [302, 35] on input "False" at bounding box center [299, 35] width 5 height 4
radio input "true"
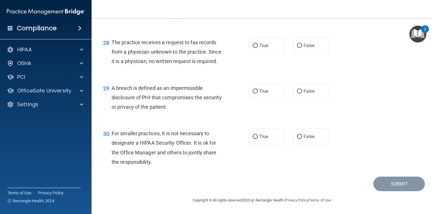
scroll to position [1364, 0]
click at [315, 45] on label "False" at bounding box center [311, 46] width 36 height 16
click at [302, 45] on input "False" at bounding box center [299, 46] width 5 height 4
radio input "true"
drag, startPoint x: 126, startPoint y: 89, endPoint x: 136, endPoint y: 92, distance: 11.0
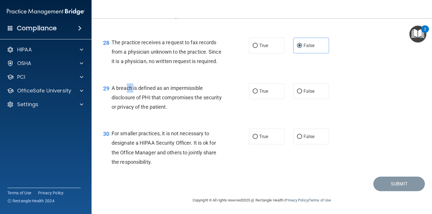
click at [136, 92] on div "A breach is defined as an impermissible disclosure of PHI that compromises the …" at bounding box center [170, 97] width 116 height 29
click at [139, 99] on span "A breach is defined as an impermissible disclosure of PHI that compromises the …" at bounding box center [167, 97] width 110 height 25
click at [263, 90] on span "True" at bounding box center [263, 91] width 9 height 5
click at [258, 90] on input "True" at bounding box center [254, 91] width 5 height 4
radio input "true"
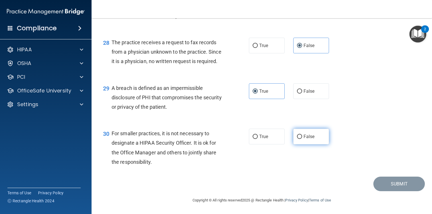
click at [310, 138] on span "False" at bounding box center [308, 136] width 11 height 5
click at [302, 138] on input "False" at bounding box center [299, 137] width 5 height 4
radio input "true"
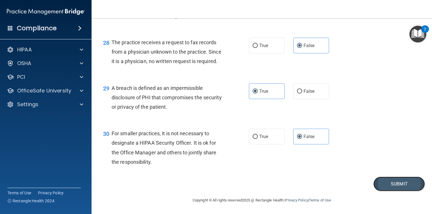
click at [387, 186] on button "Submit" at bounding box center [398, 184] width 51 height 15
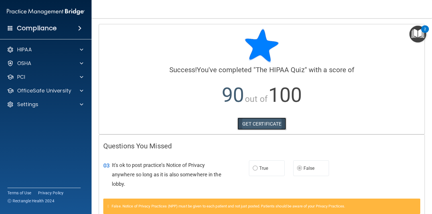
click at [263, 124] on link "GET CERTIFICATE" at bounding box center [261, 124] width 49 height 13
click at [69, 95] on div "OfficeSafe University" at bounding box center [46, 90] width 92 height 11
click at [66, 91] on p "OfficeSafe University" at bounding box center [44, 90] width 54 height 7
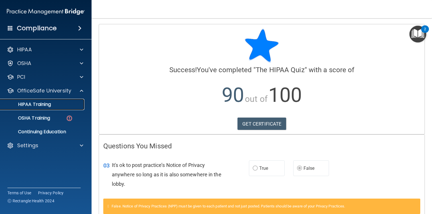
click at [52, 105] on div "HIPAA Training" at bounding box center [43, 105] width 78 height 6
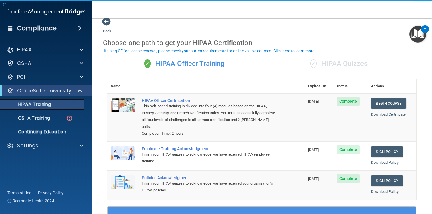
scroll to position [8, 0]
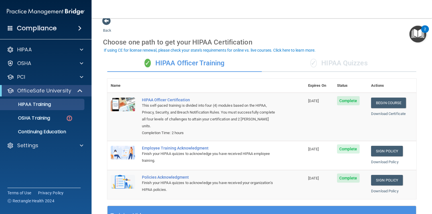
click at [350, 65] on div "✓ HIPAA Quizzes" at bounding box center [339, 63] width 154 height 17
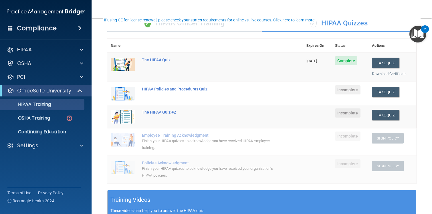
scroll to position [51, 0]
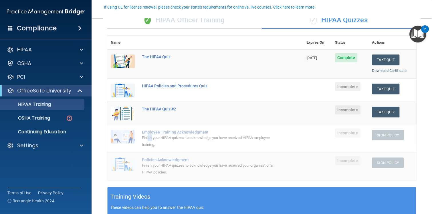
click at [151, 136] on div "Finish your HIPAA quizzes to acknowledge you have received HIPAA employee train…" at bounding box center [208, 142] width 132 height 14
click at [158, 138] on div "Finish your HIPAA quizzes to acknowledge you have received HIPAA employee train…" at bounding box center [208, 142] width 132 height 14
drag, startPoint x: 148, startPoint y: 138, endPoint x: 160, endPoint y: 139, distance: 11.8
click at [158, 139] on div "Finish your HIPAA quizzes to acknowledge you have received HIPAA employee train…" at bounding box center [208, 142] width 132 height 14
click at [160, 139] on div "Finish your HIPAA quizzes to acknowledge you have received HIPAA employee train…" at bounding box center [208, 142] width 132 height 14
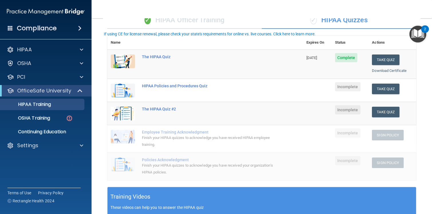
scroll to position [0, 0]
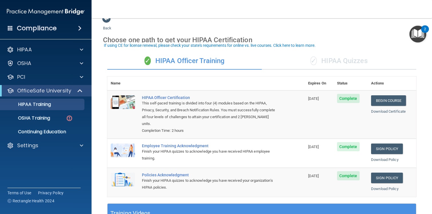
scroll to position [8, 0]
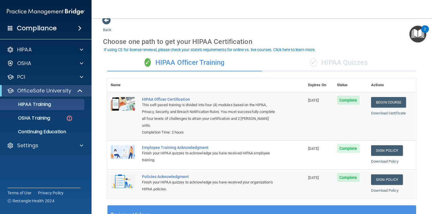
click at [334, 65] on div "✓ HIPAA Quizzes" at bounding box center [339, 62] width 154 height 17
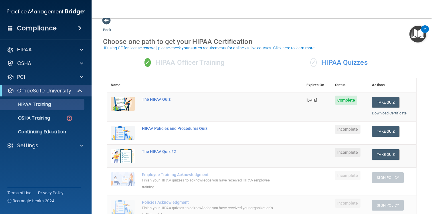
scroll to position [13, 0]
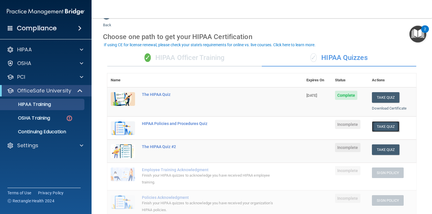
click at [389, 127] on button "Take Quiz" at bounding box center [385, 127] width 27 height 11
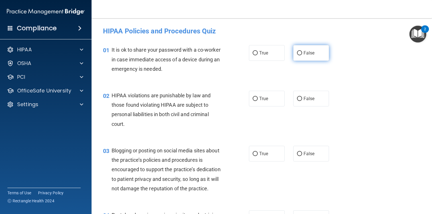
click at [302, 53] on label "False" at bounding box center [311, 53] width 36 height 16
click at [302, 53] on input "False" at bounding box center [299, 53] width 5 height 4
radio input "true"
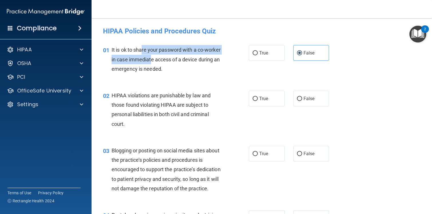
drag, startPoint x: 143, startPoint y: 50, endPoint x: 151, endPoint y: 61, distance: 14.2
click at [151, 61] on span "It is ok to share your password with a co-worker in case immediate access of a …" at bounding box center [166, 59] width 109 height 25
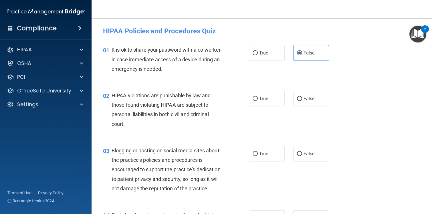
click at [156, 62] on span "It is ok to share your password with a co-worker in case immediate access of a …" at bounding box center [166, 59] width 109 height 25
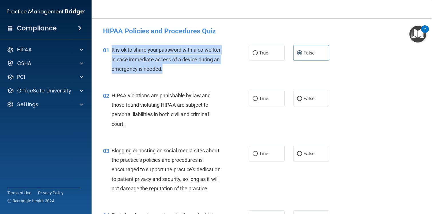
drag, startPoint x: 173, startPoint y: 70, endPoint x: 108, endPoint y: 47, distance: 68.6
click at [108, 47] on div "01 It is ok to share your password with a co-worker in case immediate access of…" at bounding box center [175, 60] width 163 height 31
click at [174, 65] on div "It is ok to share your password with a co-worker in case immediate access of a …" at bounding box center [170, 59] width 116 height 29
drag, startPoint x: 111, startPoint y: 49, endPoint x: 169, endPoint y: 69, distance: 61.1
click at [169, 69] on div "01 It is ok to share your password with a co-worker in case immediate access of…" at bounding box center [175, 60] width 163 height 31
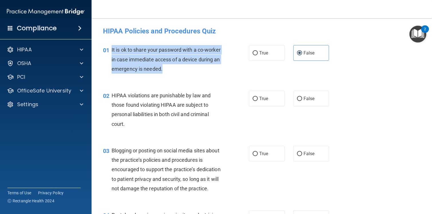
click at [169, 68] on div "It is ok to share your password with a co-worker in case immediate access of a …" at bounding box center [170, 59] width 116 height 29
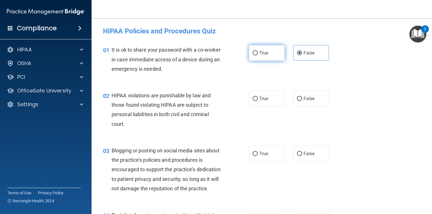
click at [268, 49] on label "True" at bounding box center [267, 53] width 36 height 16
click at [258, 51] on input "True" at bounding box center [254, 53] width 5 height 4
radio input "true"
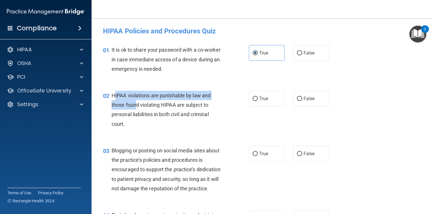
drag, startPoint x: 114, startPoint y: 94, endPoint x: 135, endPoint y: 108, distance: 25.0
click at [135, 108] on span "HIPAA violations are punishable by law and those found violating HIPAA are subj…" at bounding box center [161, 110] width 99 height 35
click at [141, 113] on span "HIPAA violations are punishable by law and those found violating HIPAA are subj…" at bounding box center [161, 110] width 99 height 35
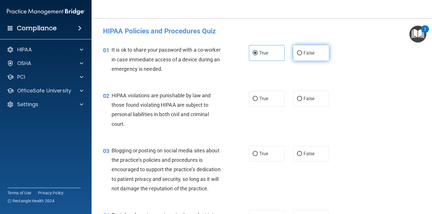
click at [311, 56] on label "False" at bounding box center [311, 53] width 36 height 16
click at [302, 55] on input "False" at bounding box center [299, 53] width 5 height 4
radio input "true"
radio input "false"
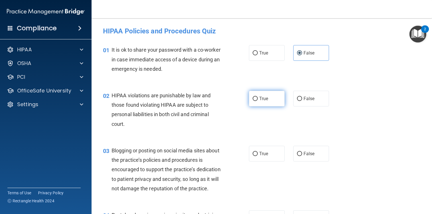
click at [276, 94] on label "True" at bounding box center [267, 99] width 36 height 16
click at [258, 97] on input "True" at bounding box center [254, 99] width 5 height 4
radio input "true"
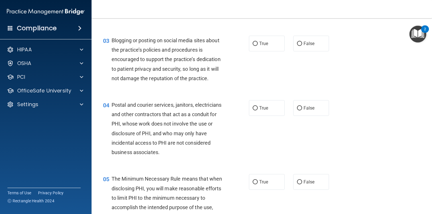
scroll to position [111, 0]
drag, startPoint x: 132, startPoint y: 49, endPoint x: 137, endPoint y: 50, distance: 5.6
click at [137, 50] on span "Blogging or posting on social media sites about the practice’s policies and pro…" at bounding box center [166, 59] width 109 height 44
click at [154, 49] on span "Blogging or posting on social media sites about the practice’s policies and pro…" at bounding box center [166, 59] width 109 height 44
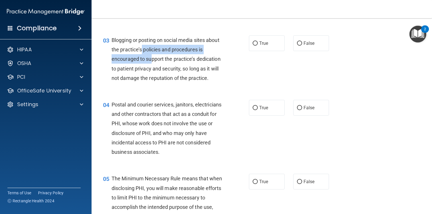
drag, startPoint x: 142, startPoint y: 50, endPoint x: 152, endPoint y: 59, distance: 14.0
click at [152, 59] on span "Blogging or posting on social media sites about the practice’s policies and pro…" at bounding box center [166, 59] width 109 height 44
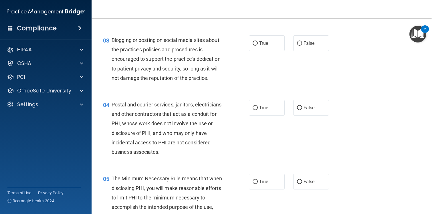
click at [163, 71] on span "Blogging or posting on social media sites about the practice’s policies and pro…" at bounding box center [166, 59] width 109 height 44
click at [269, 45] on label "True" at bounding box center [267, 43] width 36 height 16
click at [258, 45] on input "True" at bounding box center [254, 43] width 5 height 4
radio input "true"
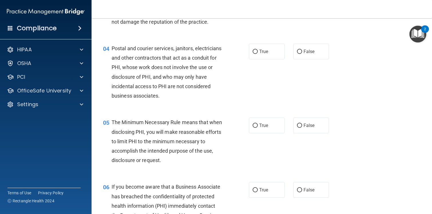
scroll to position [167, 0]
click at [308, 52] on span "False" at bounding box center [308, 51] width 11 height 5
click at [302, 52] on input "False" at bounding box center [299, 51] width 5 height 4
radio input "true"
click at [272, 51] on label "True" at bounding box center [267, 51] width 36 height 16
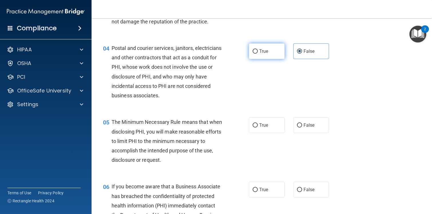
click at [258, 51] on input "True" at bounding box center [254, 51] width 5 height 4
radio input "true"
radio input "false"
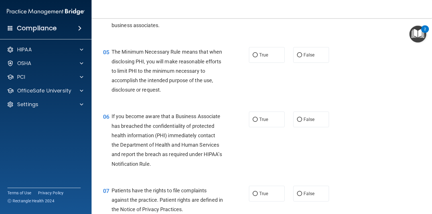
scroll to position [242, 0]
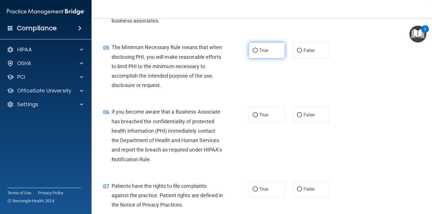
click at [267, 52] on span "True" at bounding box center [263, 50] width 9 height 5
click at [258, 52] on input "True" at bounding box center [254, 51] width 5 height 4
radio input "true"
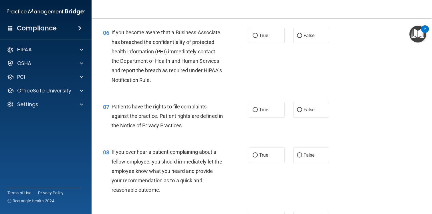
scroll to position [322, 0]
click at [265, 31] on label "True" at bounding box center [267, 35] width 36 height 16
click at [258, 33] on input "True" at bounding box center [254, 35] width 5 height 4
radio input "true"
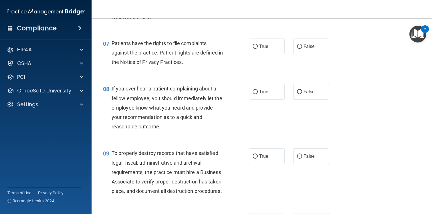
scroll to position [389, 0]
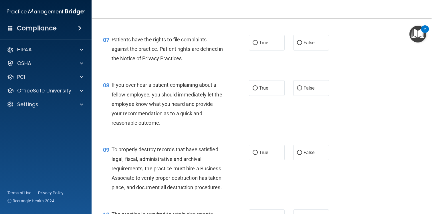
click at [289, 39] on div "True False" at bounding box center [292, 43] width 86 height 16
click at [264, 48] on label "True" at bounding box center [267, 43] width 36 height 16
click at [258, 45] on input "True" at bounding box center [254, 43] width 5 height 4
radio input "true"
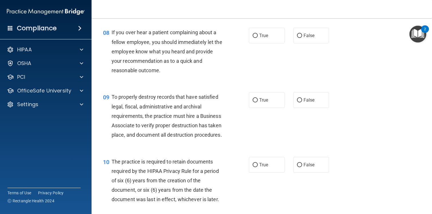
scroll to position [447, 0]
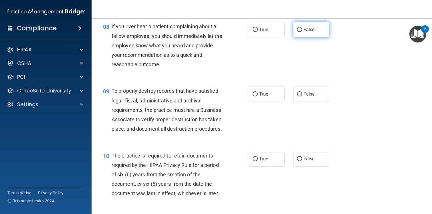
click at [310, 25] on label "False" at bounding box center [311, 30] width 36 height 16
click at [302, 28] on input "False" at bounding box center [299, 30] width 5 height 4
radio input "true"
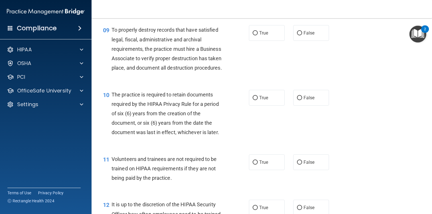
scroll to position [506, 0]
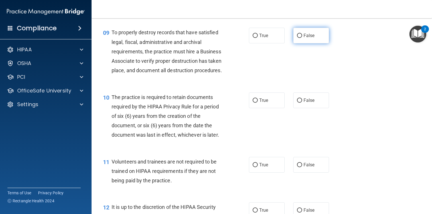
click at [312, 39] on label "False" at bounding box center [311, 36] width 36 height 16
click at [302, 38] on input "False" at bounding box center [299, 36] width 5 height 4
radio input "true"
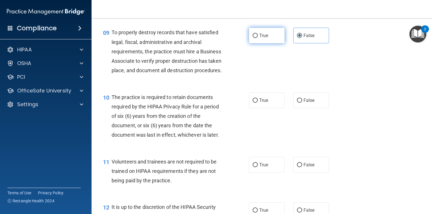
click at [264, 41] on label "True" at bounding box center [267, 36] width 36 height 16
click at [258, 38] on input "True" at bounding box center [254, 36] width 5 height 4
radio input "true"
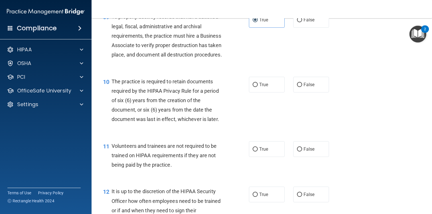
scroll to position [513, 0]
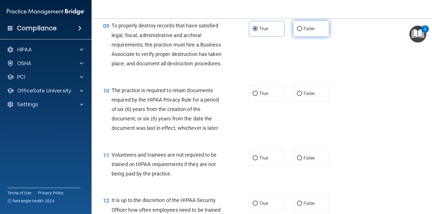
click at [315, 32] on label "False" at bounding box center [311, 29] width 36 height 16
click at [302, 31] on input "False" at bounding box center [299, 29] width 5 height 4
radio input "true"
radio input "false"
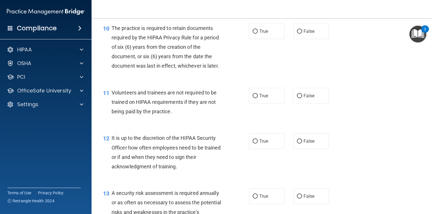
scroll to position [576, 0]
click at [258, 37] on label "True" at bounding box center [267, 31] width 36 height 16
click at [258, 33] on input "True" at bounding box center [254, 31] width 5 height 4
radio input "true"
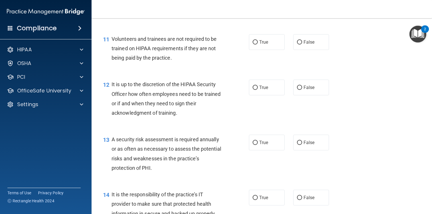
scroll to position [630, 0]
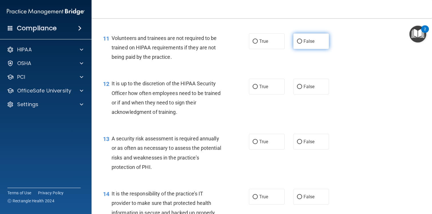
click at [318, 45] on label "False" at bounding box center [311, 41] width 36 height 16
click at [302, 44] on input "False" at bounding box center [299, 41] width 5 height 4
radio input "true"
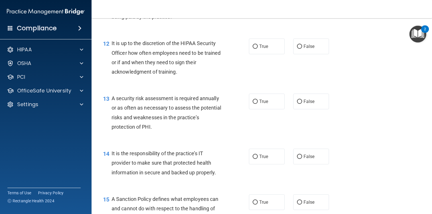
scroll to position [681, 0]
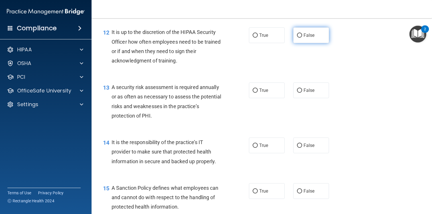
click at [313, 43] on label "False" at bounding box center [311, 35] width 36 height 16
click at [302, 38] on input "False" at bounding box center [299, 35] width 5 height 4
radio input "true"
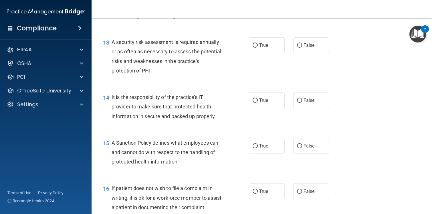
scroll to position [734, 0]
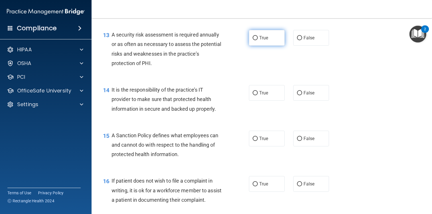
click at [274, 35] on label "True" at bounding box center [267, 38] width 36 height 16
click at [258, 36] on input "True" at bounding box center [254, 38] width 5 height 4
radio input "true"
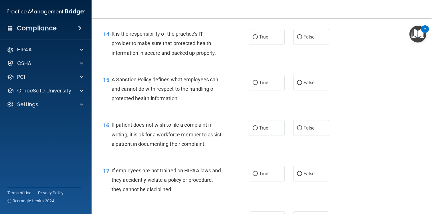
scroll to position [795, 0]
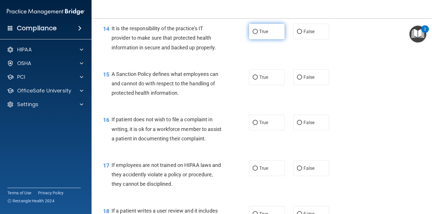
click at [254, 36] on label "True" at bounding box center [267, 32] width 36 height 16
click at [254, 34] on input "True" at bounding box center [254, 32] width 5 height 4
radio input "true"
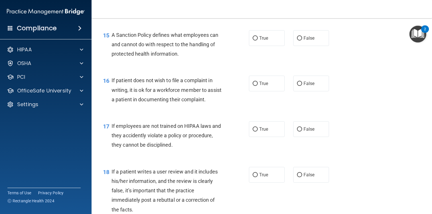
scroll to position [835, 0]
click at [306, 34] on label "False" at bounding box center [311, 38] width 36 height 16
click at [302, 36] on input "False" at bounding box center [299, 38] width 5 height 4
radio input "true"
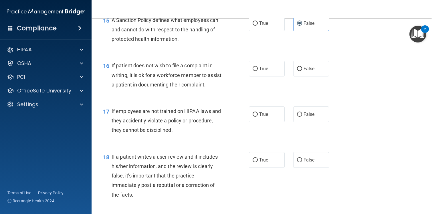
scroll to position [839, 0]
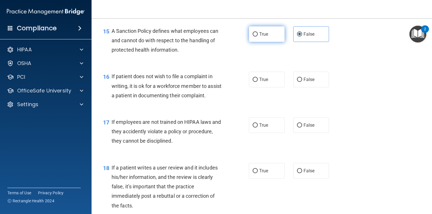
click at [267, 33] on span "True" at bounding box center [263, 33] width 9 height 5
click at [258, 33] on input "True" at bounding box center [254, 34] width 5 height 4
radio input "true"
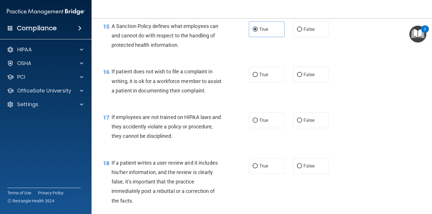
scroll to position [837, 0]
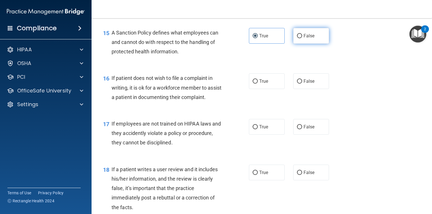
click at [304, 35] on span "False" at bounding box center [308, 35] width 11 height 5
click at [302, 35] on input "False" at bounding box center [299, 36] width 5 height 4
radio input "true"
click at [361, 78] on div "16 If patient does not wish to file a complaint in writing, it is ok for a work…" at bounding box center [262, 89] width 326 height 46
click at [270, 39] on label "True" at bounding box center [267, 36] width 36 height 16
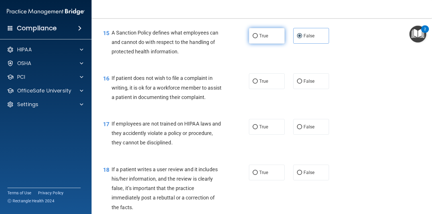
click at [258, 38] on input "True" at bounding box center [254, 36] width 5 height 4
radio input "true"
click at [304, 37] on span "False" at bounding box center [308, 35] width 11 height 5
click at [302, 37] on input "False" at bounding box center [299, 36] width 5 height 4
radio input "true"
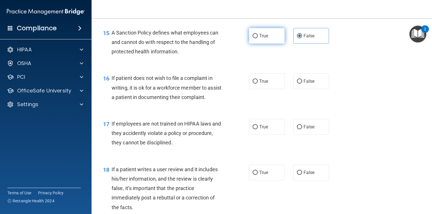
click at [250, 34] on label "True" at bounding box center [267, 36] width 36 height 16
click at [252, 34] on input "True" at bounding box center [254, 36] width 5 height 4
radio input "true"
radio input "false"
click at [228, 75] on div "16 If patient does not wish to file a complaint in writing, it is ok for a work…" at bounding box center [175, 88] width 163 height 31
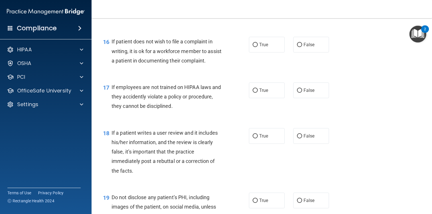
scroll to position [882, 0]
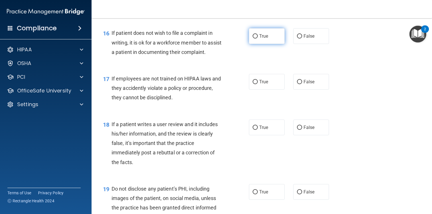
click at [272, 35] on label "True" at bounding box center [267, 36] width 36 height 16
click at [258, 35] on input "True" at bounding box center [254, 36] width 5 height 4
radio input "true"
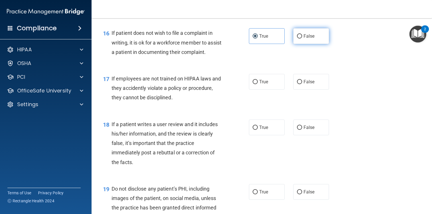
click at [317, 34] on label "False" at bounding box center [311, 36] width 36 height 16
click at [302, 34] on input "False" at bounding box center [299, 36] width 5 height 4
radio input "true"
radio input "false"
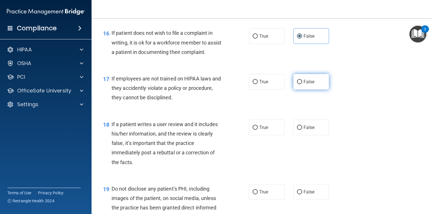
click at [315, 86] on label "False" at bounding box center [311, 82] width 36 height 16
click at [302, 84] on input "False" at bounding box center [299, 82] width 5 height 4
radio input "true"
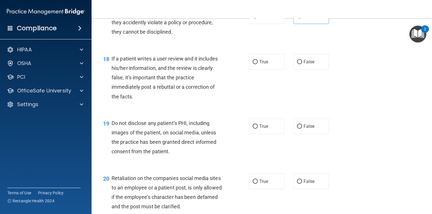
scroll to position [966, 0]
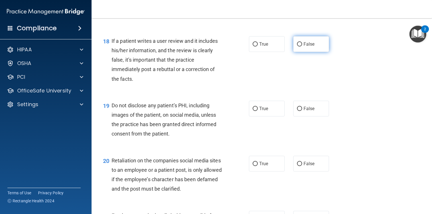
click at [323, 49] on label "False" at bounding box center [311, 44] width 36 height 16
click at [302, 47] on input "False" at bounding box center [299, 44] width 5 height 4
radio input "true"
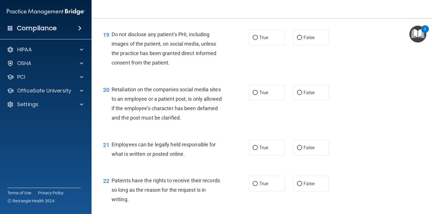
scroll to position [1043, 0]
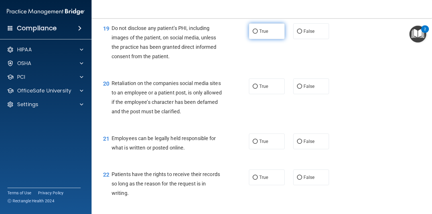
click at [257, 29] on label "True" at bounding box center [267, 31] width 36 height 16
click at [257, 29] on input "True" at bounding box center [254, 31] width 5 height 4
radio input "true"
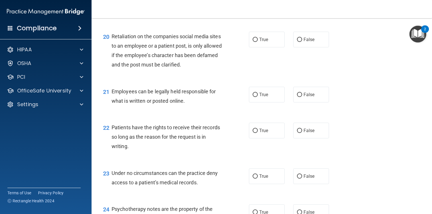
scroll to position [1093, 0]
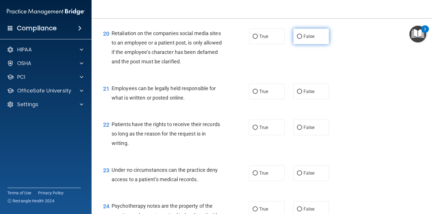
click at [321, 34] on label "False" at bounding box center [311, 37] width 36 height 16
click at [302, 35] on input "False" at bounding box center [299, 37] width 5 height 4
radio input "true"
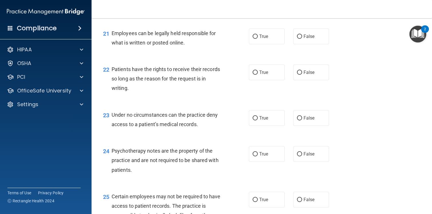
scroll to position [1150, 0]
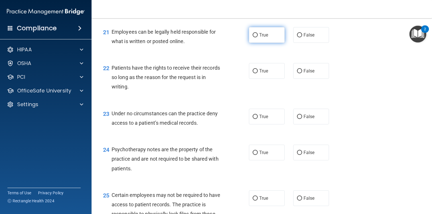
click at [258, 42] on label "True" at bounding box center [267, 35] width 36 height 16
click at [258, 37] on input "True" at bounding box center [254, 35] width 5 height 4
radio input "true"
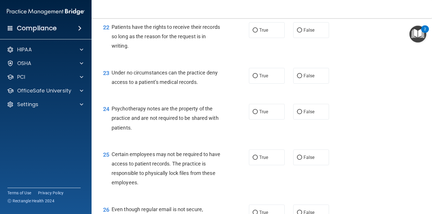
scroll to position [1191, 0]
click at [309, 35] on label "False" at bounding box center [311, 30] width 36 height 16
click at [302, 32] on input "False" at bounding box center [299, 30] width 5 height 4
radio input "true"
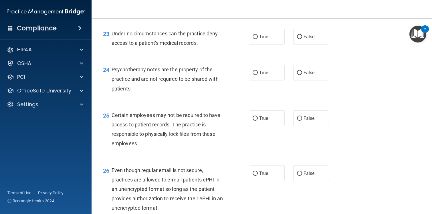
scroll to position [1234, 0]
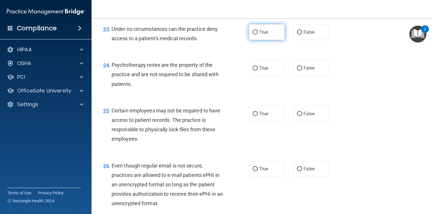
click at [270, 34] on label "True" at bounding box center [267, 32] width 36 height 16
click at [258, 34] on input "True" at bounding box center [254, 32] width 5 height 4
radio input "true"
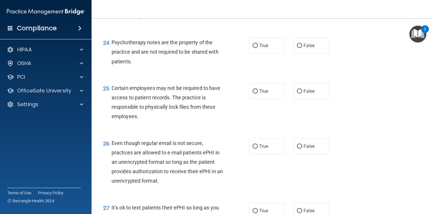
scroll to position [1267, 0]
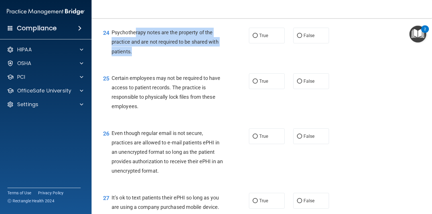
drag, startPoint x: 135, startPoint y: 33, endPoint x: 149, endPoint y: 47, distance: 19.6
click at [149, 47] on div "Psychotherapy notes are the property of the practice and are not required to be…" at bounding box center [170, 42] width 116 height 29
click at [149, 51] on div "Psychotherapy notes are the property of the practice and are not required to be…" at bounding box center [170, 42] width 116 height 29
drag, startPoint x: 118, startPoint y: 33, endPoint x: 130, endPoint y: 55, distance: 24.8
click at [130, 54] on span "Psychotherapy notes are the property of the practice and are not required to be…" at bounding box center [165, 41] width 107 height 25
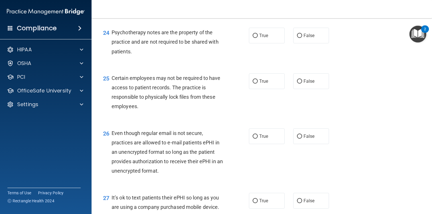
click at [136, 55] on div "Psychotherapy notes are the property of the practice and are not required to be…" at bounding box center [170, 42] width 116 height 29
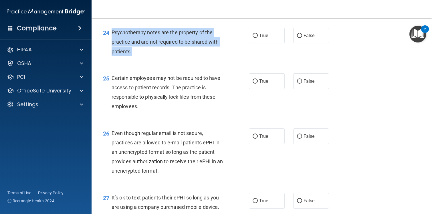
drag, startPoint x: 112, startPoint y: 32, endPoint x: 133, endPoint y: 57, distance: 32.3
click at [133, 57] on div "24 Psychotherapy notes are the property of the practice and are not required to…" at bounding box center [175, 43] width 163 height 31
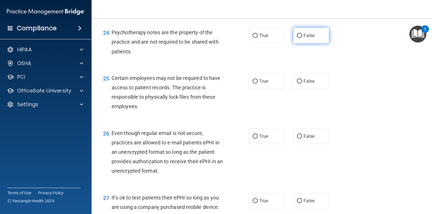
click at [315, 39] on label "False" at bounding box center [311, 36] width 36 height 16
click at [302, 38] on input "False" at bounding box center [299, 36] width 5 height 4
radio input "true"
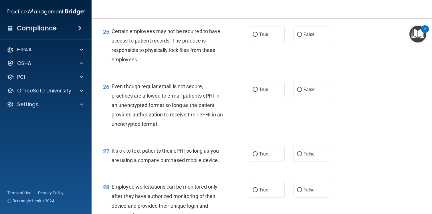
scroll to position [1320, 0]
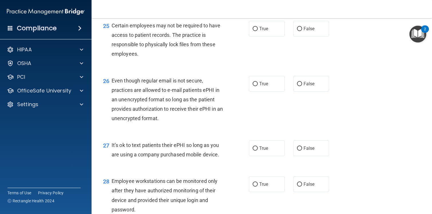
drag, startPoint x: 111, startPoint y: 25, endPoint x: 140, endPoint y: 51, distance: 39.3
click at [140, 51] on div "Certain employees may not be required to have access to patient records. The pr…" at bounding box center [170, 40] width 116 height 38
click at [254, 29] on input "True" at bounding box center [254, 29] width 5 height 4
radio input "true"
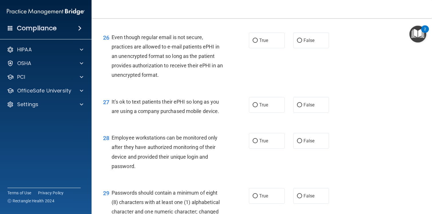
scroll to position [1364, 0]
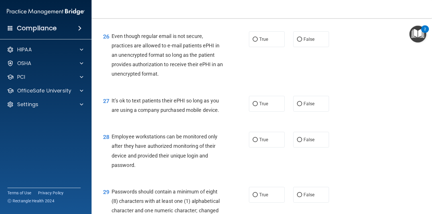
click at [243, 41] on div "26 Even though regular email is not secure, practices are allowed to e-mail pat…" at bounding box center [175, 56] width 163 height 50
click at [254, 40] on input "True" at bounding box center [254, 39] width 5 height 4
radio input "true"
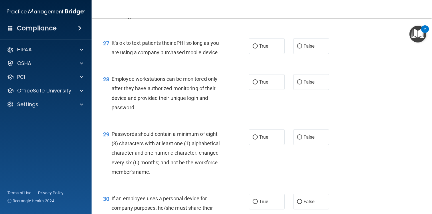
scroll to position [1428, 0]
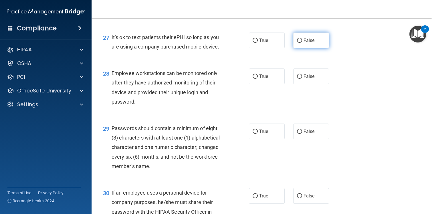
click at [303, 44] on label "False" at bounding box center [311, 41] width 36 height 16
click at [302, 43] on input "False" at bounding box center [299, 41] width 5 height 4
radio input "true"
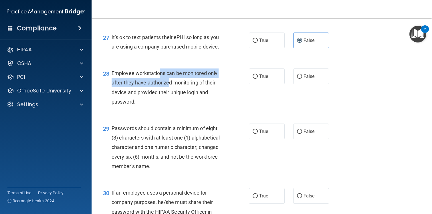
drag, startPoint x: 158, startPoint y: 74, endPoint x: 170, endPoint y: 81, distance: 14.0
click at [170, 81] on span "Employee workstations can be monitored only after they have authorized monitori…" at bounding box center [165, 87] width 106 height 35
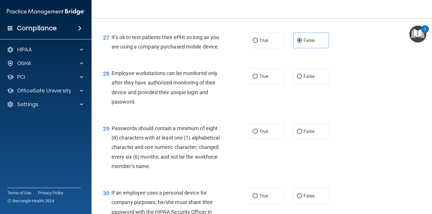
click at [176, 82] on span "Employee workstations can be monitored only after they have authorized monitori…" at bounding box center [165, 87] width 106 height 35
click at [297, 75] on input "False" at bounding box center [299, 77] width 5 height 4
radio input "true"
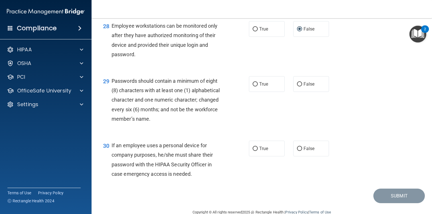
scroll to position [1487, 0]
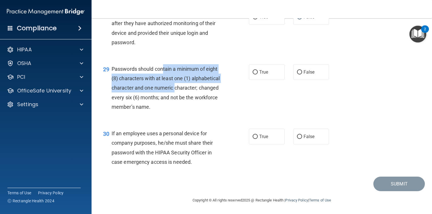
drag, startPoint x: 164, startPoint y: 69, endPoint x: 175, endPoint y: 83, distance: 17.7
click at [175, 83] on div "Passwords should contain a minimum of eight (8) characters with at least one (1…" at bounding box center [170, 87] width 116 height 47
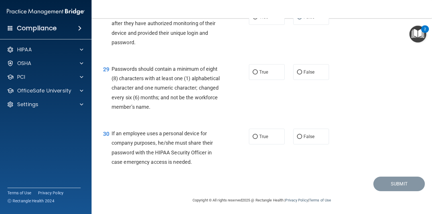
click at [189, 87] on span "Passwords should contain a minimum of eight (8) characters with at least one (1…" at bounding box center [166, 88] width 108 height 44
click at [256, 79] on label "True" at bounding box center [267, 72] width 36 height 16
click at [256, 75] on input "True" at bounding box center [254, 72] width 5 height 4
radio input "true"
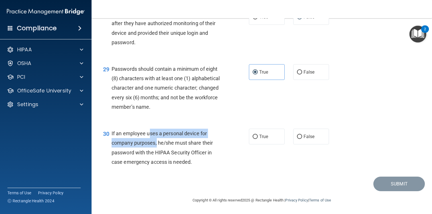
drag, startPoint x: 150, startPoint y: 133, endPoint x: 157, endPoint y: 141, distance: 10.4
click at [157, 141] on span "If an employee uses a personal device for company purposes, he/she must share t…" at bounding box center [162, 148] width 101 height 35
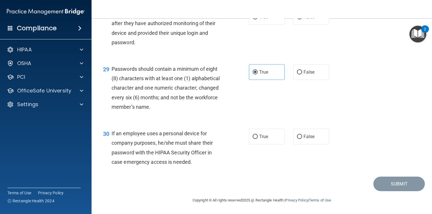
click at [164, 142] on span "If an employee uses a personal device for company purposes, he/she must share t…" at bounding box center [162, 148] width 101 height 35
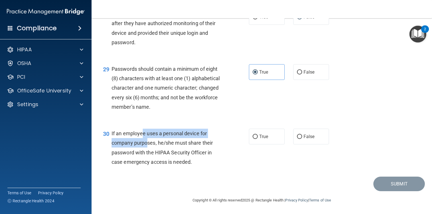
drag, startPoint x: 144, startPoint y: 136, endPoint x: 147, endPoint y: 142, distance: 7.2
click at [147, 142] on span "If an employee uses a personal device for company purposes, he/she must share t…" at bounding box center [162, 148] width 101 height 35
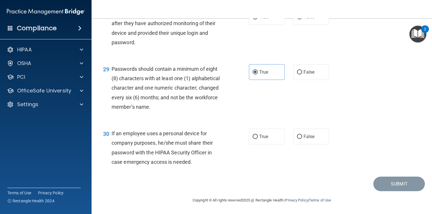
click at [149, 142] on span "If an employee uses a personal device for company purposes, he/she must share t…" at bounding box center [162, 148] width 101 height 35
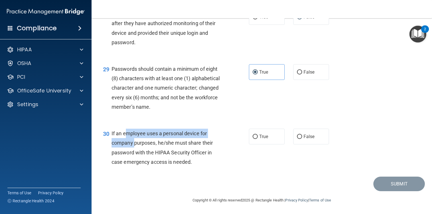
drag, startPoint x: 126, startPoint y: 132, endPoint x: 135, endPoint y: 141, distance: 12.7
click at [135, 141] on span "If an employee uses a personal device for company purposes, he/she must share t…" at bounding box center [162, 148] width 101 height 35
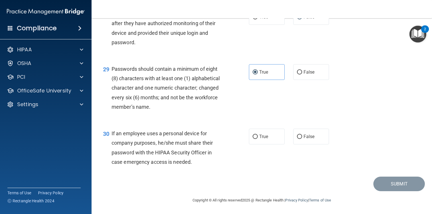
click at [146, 144] on span "If an employee uses a personal device for company purposes, he/she must share t…" at bounding box center [162, 148] width 101 height 35
click at [260, 139] on span "True" at bounding box center [263, 136] width 9 height 5
click at [258, 139] on input "True" at bounding box center [254, 137] width 5 height 4
radio input "true"
click at [392, 187] on button "Submit" at bounding box center [398, 184] width 51 height 15
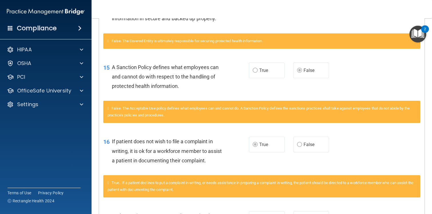
scroll to position [347, 0]
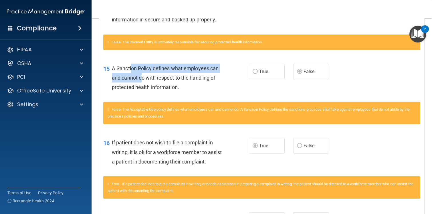
drag, startPoint x: 131, startPoint y: 67, endPoint x: 143, endPoint y: 79, distance: 17.4
click at [143, 79] on span "A Sanction Policy defines what employees can and cannot do with respect to the …" at bounding box center [165, 77] width 107 height 25
click at [149, 79] on span "A Sanction Policy defines what employees can and cannot do with respect to the …" at bounding box center [165, 77] width 107 height 25
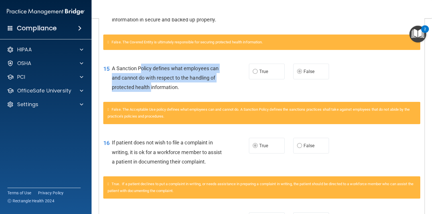
drag, startPoint x: 140, startPoint y: 72, endPoint x: 152, endPoint y: 86, distance: 18.0
click at [152, 86] on div "A Sanction Policy defines what employees can and cannot do with respect to the …" at bounding box center [170, 78] width 116 height 29
click at [152, 86] on span "A Sanction Policy defines what employees can and cannot do with respect to the …" at bounding box center [165, 77] width 107 height 25
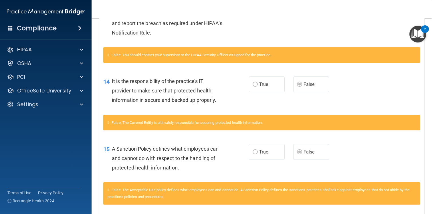
scroll to position [264, 0]
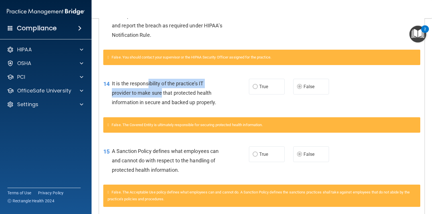
drag, startPoint x: 148, startPoint y: 83, endPoint x: 162, endPoint y: 93, distance: 17.0
click at [162, 93] on span "It is the responsibility of the practice’s IT provider to make sure that protec…" at bounding box center [164, 93] width 105 height 25
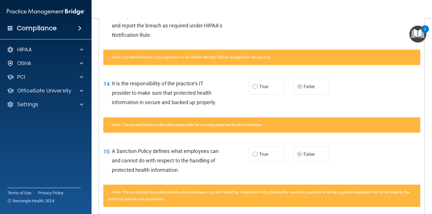
click at [168, 95] on span "It is the responsibility of the practice’s IT provider to make sure that protec…" at bounding box center [164, 93] width 105 height 25
drag, startPoint x: 158, startPoint y: 83, endPoint x: 170, endPoint y: 92, distance: 14.9
click at [170, 92] on span "It is the responsibility of the practice’s IT provider to make sure that protec…" at bounding box center [164, 93] width 105 height 25
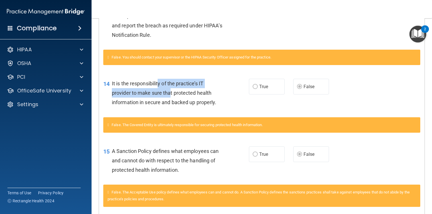
click at [170, 92] on span "It is the responsibility of the practice’s IT provider to make sure that protec…" at bounding box center [164, 93] width 105 height 25
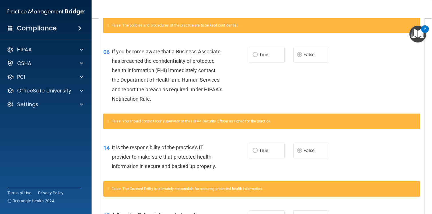
scroll to position [194, 0]
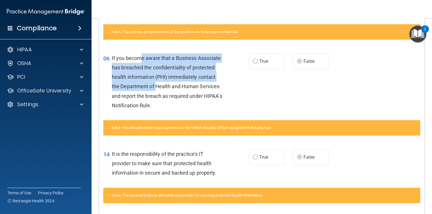
drag, startPoint x: 140, startPoint y: 57, endPoint x: 156, endPoint y: 83, distance: 31.0
click at [156, 83] on span "If you become aware that a Business Associate has breached the confidentiality …" at bounding box center [167, 81] width 110 height 53
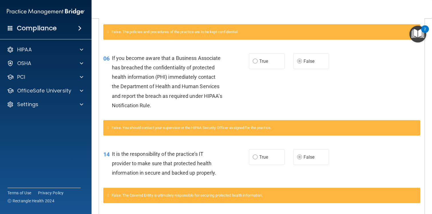
click at [157, 84] on span "If you become aware that a Business Associate has breached the confidentiality …" at bounding box center [167, 81] width 110 height 53
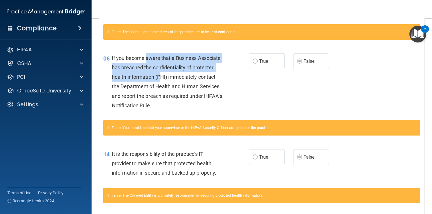
drag, startPoint x: 147, startPoint y: 62, endPoint x: 161, endPoint y: 74, distance: 18.5
click at [161, 74] on div "If you become aware that a Business Associate has breached the confidentiality …" at bounding box center [170, 81] width 116 height 57
click at [161, 74] on span "If you become aware that a Business Associate has breached the confidentiality …" at bounding box center [167, 81] width 110 height 53
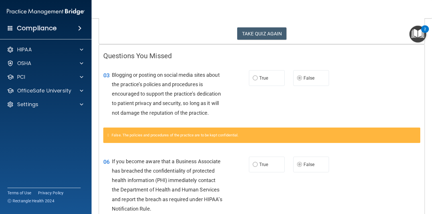
scroll to position [85, 0]
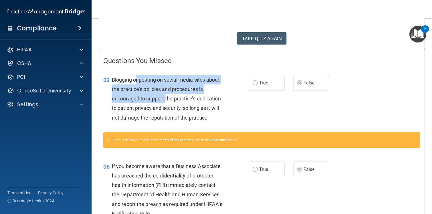
drag, startPoint x: 136, startPoint y: 80, endPoint x: 166, endPoint y: 103, distance: 38.1
click at [166, 103] on div "Blogging or posting on social media sites about the practice’s policies and pro…" at bounding box center [170, 98] width 116 height 47
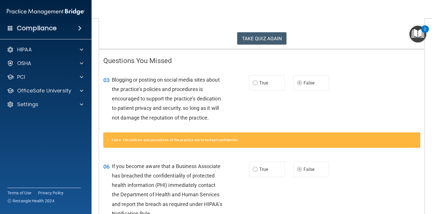
click at [174, 102] on div "Blogging or posting on social media sites about the practice’s policies and pro…" at bounding box center [170, 98] width 116 height 47
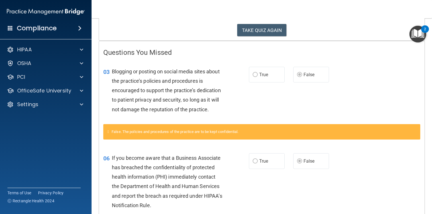
scroll to position [94, 0]
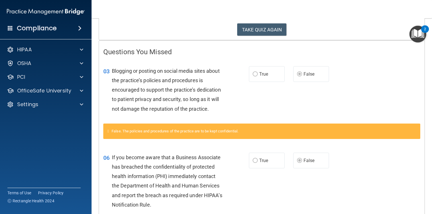
click at [104, 55] on h4 "Questions You Missed" at bounding box center [261, 51] width 317 height 7
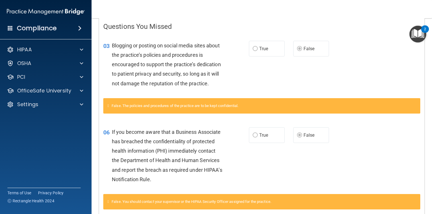
scroll to position [0, 0]
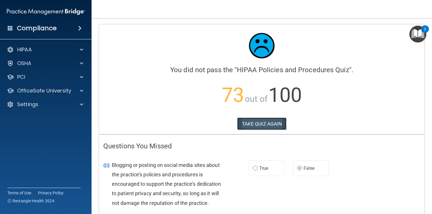
click at [244, 121] on button "TAKE QUIZ AGAIN" at bounding box center [261, 124] width 49 height 13
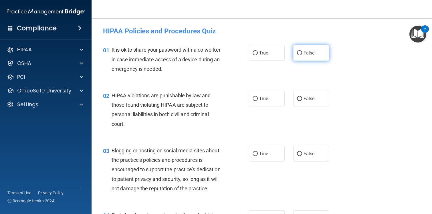
click at [298, 55] on input "False" at bounding box center [299, 53] width 5 height 4
radio input "true"
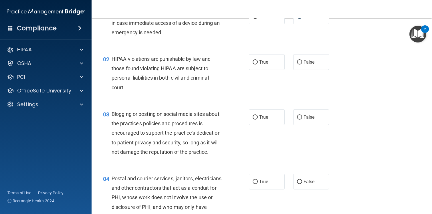
scroll to position [38, 0]
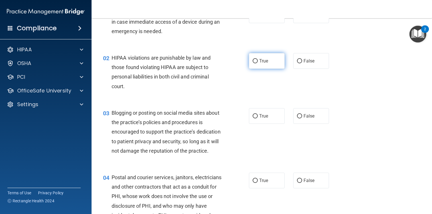
click at [258, 62] on label "True" at bounding box center [267, 61] width 36 height 16
click at [258, 62] on input "True" at bounding box center [254, 61] width 5 height 4
radio input "true"
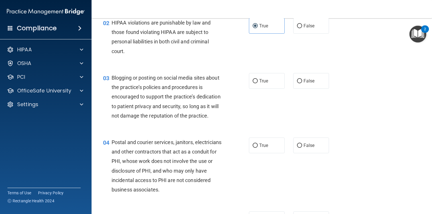
scroll to position [73, 0]
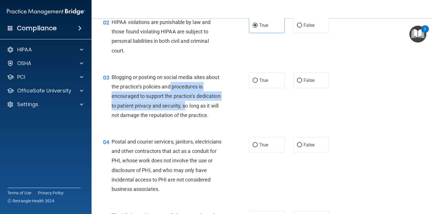
drag, startPoint x: 170, startPoint y: 86, endPoint x: 186, endPoint y: 110, distance: 29.0
click at [186, 110] on div "Blogging or posting on social media sites about the practice’s policies and pro…" at bounding box center [170, 96] width 116 height 47
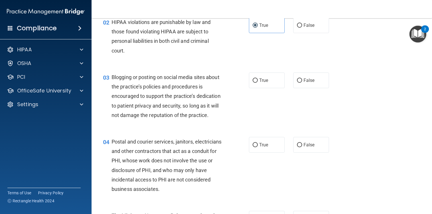
click at [191, 115] on span "Blogging or posting on social media sites about the practice’s policies and pro…" at bounding box center [166, 96] width 109 height 44
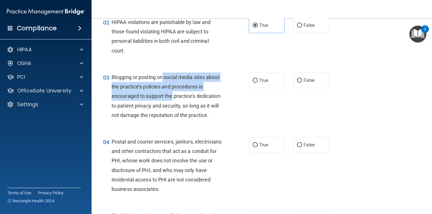
drag, startPoint x: 164, startPoint y: 78, endPoint x: 172, endPoint y: 94, distance: 17.6
click at [172, 94] on span "Blogging or posting on social media sites about the practice’s policies and pro…" at bounding box center [166, 96] width 109 height 44
click at [180, 94] on span "Blogging or posting on social media sites about the practice’s policies and pro…" at bounding box center [166, 96] width 109 height 44
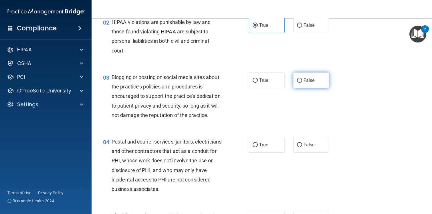
click at [305, 79] on span "False" at bounding box center [308, 80] width 11 height 5
click at [302, 79] on input "False" at bounding box center [299, 81] width 5 height 4
radio input "true"
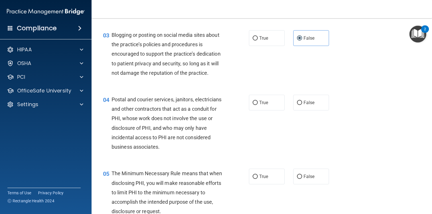
scroll to position [133, 0]
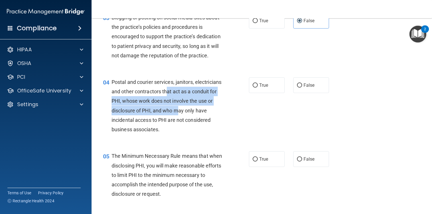
drag, startPoint x: 167, startPoint y: 87, endPoint x: 177, endPoint y: 106, distance: 21.9
click at [177, 106] on div "Postal and courier services, janitors, electricians and other contractors that …" at bounding box center [170, 105] width 116 height 57
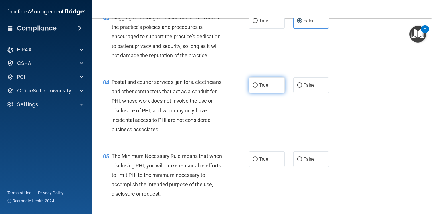
click at [256, 89] on label "True" at bounding box center [267, 85] width 36 height 16
click at [256, 88] on input "True" at bounding box center [254, 85] width 5 height 4
radio input "true"
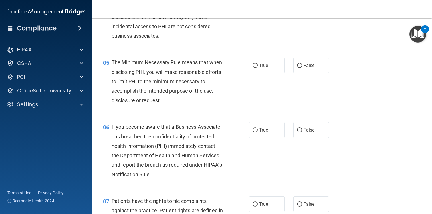
scroll to position [230, 0]
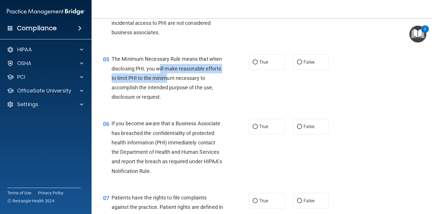
drag, startPoint x: 160, startPoint y: 66, endPoint x: 166, endPoint y: 76, distance: 12.2
click at [166, 76] on span "The Minimum Necessary Rule means that when disclosing PHI, you will make reason…" at bounding box center [167, 78] width 110 height 44
click at [168, 77] on span "The Minimum Necessary Rule means that when disclosing PHI, you will make reason…" at bounding box center [167, 78] width 110 height 44
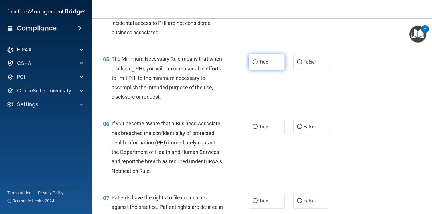
click at [253, 64] on input "True" at bounding box center [254, 62] width 5 height 4
radio input "true"
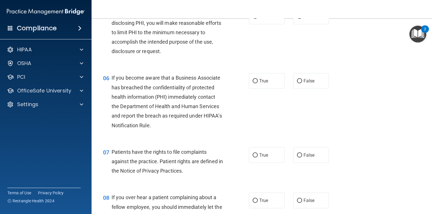
scroll to position [287, 0]
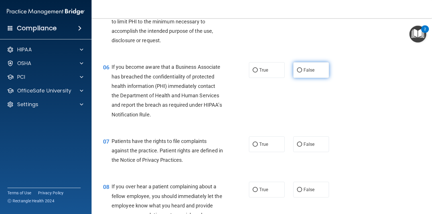
click at [293, 69] on label "False" at bounding box center [311, 70] width 36 height 16
click at [297, 69] on input "False" at bounding box center [299, 70] width 5 height 4
radio input "true"
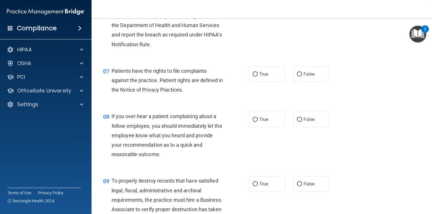
scroll to position [361, 0]
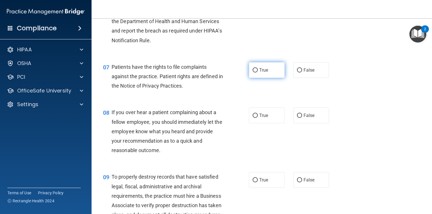
click at [260, 71] on span "True" at bounding box center [263, 69] width 9 height 5
click at [258, 71] on input "True" at bounding box center [254, 70] width 5 height 4
radio input "true"
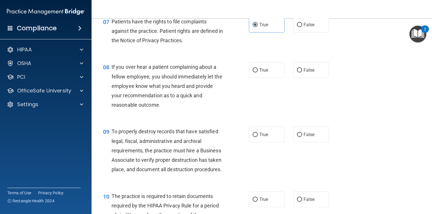
scroll to position [414, 0]
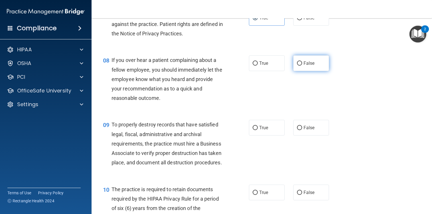
click at [315, 64] on label "False" at bounding box center [311, 63] width 36 height 16
click at [302, 64] on input "False" at bounding box center [299, 63] width 5 height 4
radio input "true"
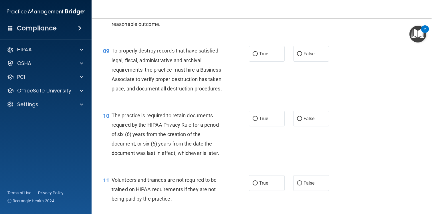
scroll to position [490, 0]
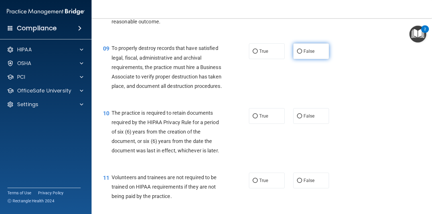
click at [313, 52] on span "False" at bounding box center [308, 51] width 11 height 5
click at [302, 52] on input "False" at bounding box center [299, 51] width 5 height 4
radio input "true"
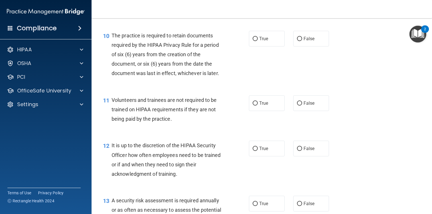
scroll to position [572, 0]
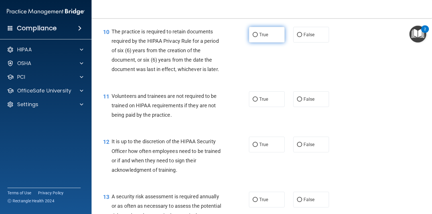
click at [267, 38] on label "True" at bounding box center [267, 35] width 36 height 16
click at [258, 37] on input "True" at bounding box center [254, 35] width 5 height 4
radio input "true"
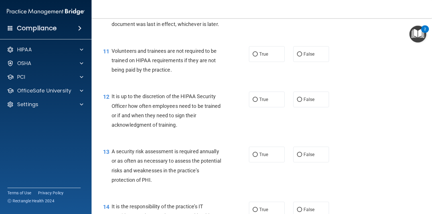
scroll to position [626, 0]
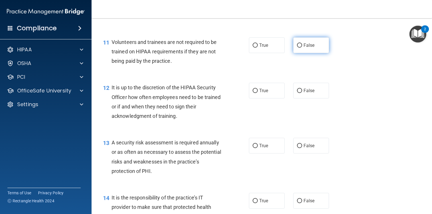
click at [313, 46] on span "False" at bounding box center [308, 45] width 11 height 5
click at [302, 46] on input "False" at bounding box center [299, 45] width 5 height 4
radio input "true"
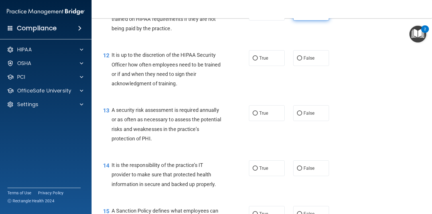
scroll to position [665, 0]
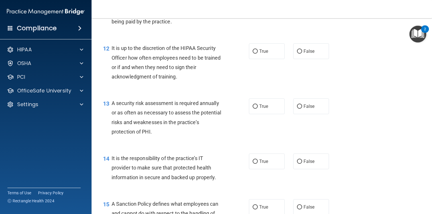
click at [288, 52] on div "True False" at bounding box center [292, 51] width 86 height 16
click at [304, 52] on span "False" at bounding box center [308, 51] width 11 height 5
click at [302, 52] on input "False" at bounding box center [299, 51] width 5 height 4
radio input "true"
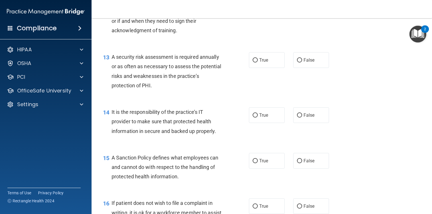
scroll to position [712, 0]
click at [267, 61] on span "True" at bounding box center [263, 59] width 9 height 5
click at [258, 61] on input "True" at bounding box center [254, 60] width 5 height 4
radio input "true"
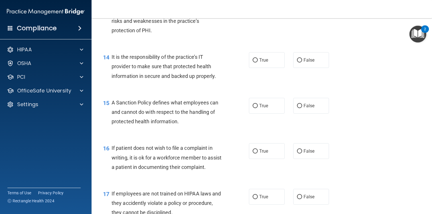
scroll to position [772, 0]
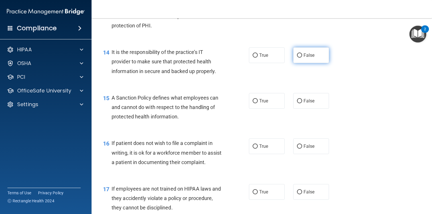
click at [324, 55] on label "False" at bounding box center [311, 55] width 36 height 16
click at [302, 55] on input "False" at bounding box center [299, 55] width 5 height 4
radio input "true"
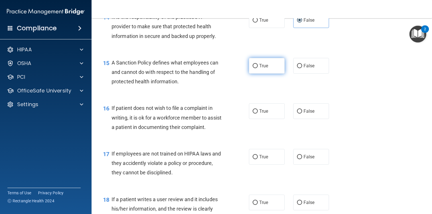
scroll to position [809, 0]
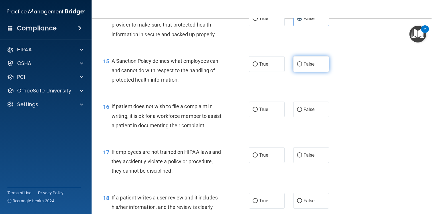
click at [297, 63] on input "False" at bounding box center [299, 64] width 5 height 4
radio input "true"
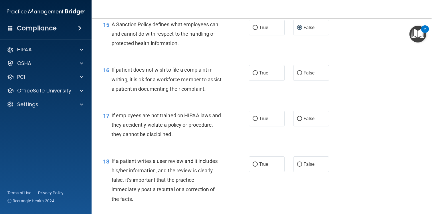
scroll to position [856, 0]
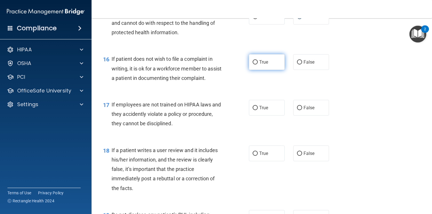
click at [262, 62] on span "True" at bounding box center [263, 61] width 9 height 5
click at [258, 62] on input "True" at bounding box center [254, 62] width 5 height 4
radio input "true"
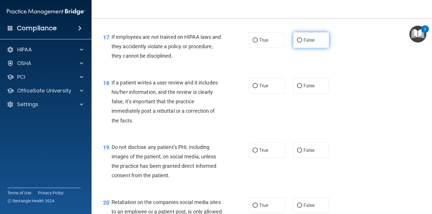
scroll to position [924, 0]
click at [312, 41] on span "False" at bounding box center [308, 39] width 11 height 5
click at [302, 41] on input "False" at bounding box center [299, 40] width 5 height 4
radio input "true"
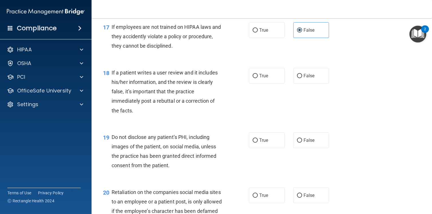
scroll to position [939, 0]
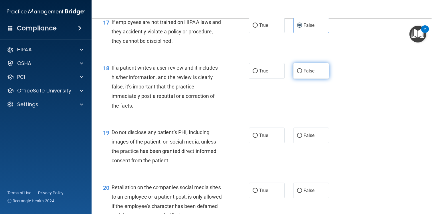
click at [314, 73] on span "False" at bounding box center [308, 70] width 11 height 5
click at [302, 73] on input "False" at bounding box center [299, 71] width 5 height 4
radio input "true"
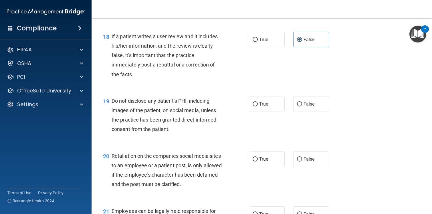
scroll to position [996, 0]
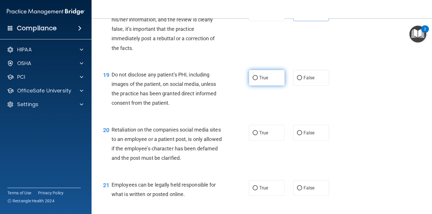
click at [257, 78] on input "True" at bounding box center [254, 78] width 5 height 4
radio input "true"
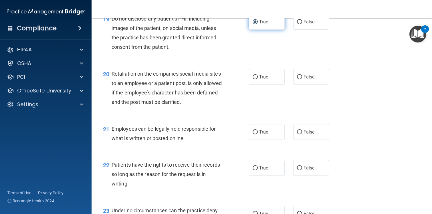
scroll to position [1054, 0]
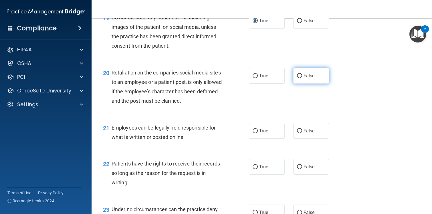
click at [318, 77] on label "False" at bounding box center [311, 76] width 36 height 16
click at [302, 77] on input "False" at bounding box center [299, 76] width 5 height 4
radio input "true"
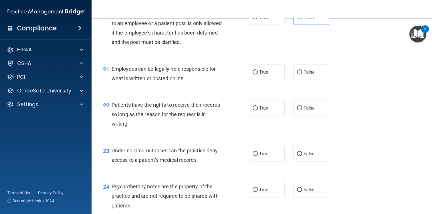
scroll to position [1115, 0]
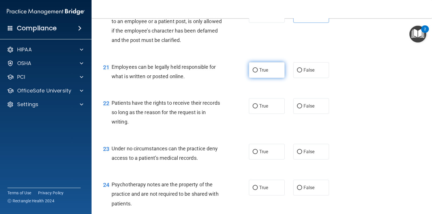
click at [260, 70] on span "True" at bounding box center [263, 69] width 9 height 5
click at [258, 70] on input "True" at bounding box center [254, 70] width 5 height 4
radio input "true"
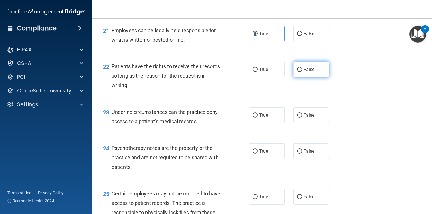
scroll to position [1157, 0]
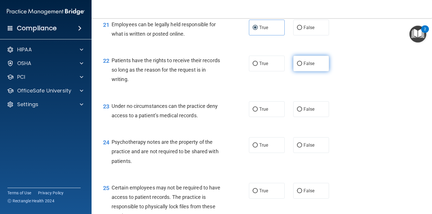
click at [313, 63] on span "False" at bounding box center [308, 63] width 11 height 5
click at [302, 63] on input "False" at bounding box center [299, 64] width 5 height 4
radio input "true"
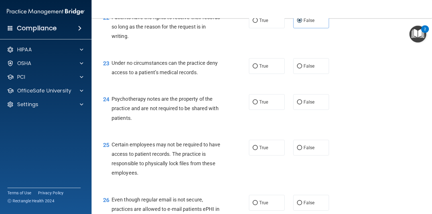
scroll to position [1207, 0]
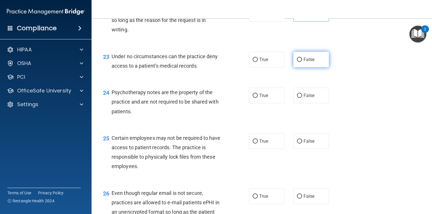
click at [310, 59] on span "False" at bounding box center [308, 59] width 11 height 5
click at [302, 59] on input "False" at bounding box center [299, 60] width 5 height 4
radio input "true"
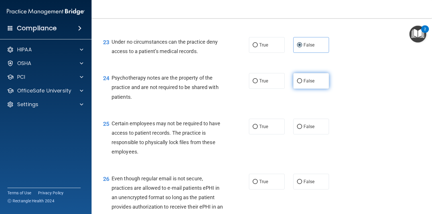
click at [314, 79] on span "False" at bounding box center [308, 80] width 11 height 5
click at [302, 79] on input "False" at bounding box center [299, 81] width 5 height 4
radio input "true"
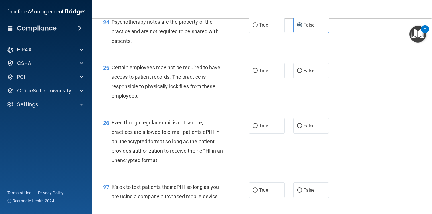
scroll to position [1272, 0]
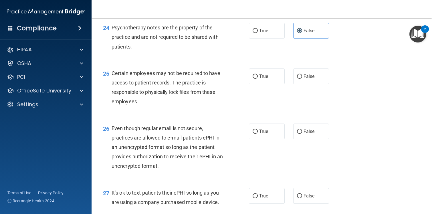
click at [262, 39] on div "24 Psychotherapy notes are the property of the practice and are not required to…" at bounding box center [262, 39] width 326 height 46
click at [262, 35] on label "True" at bounding box center [267, 31] width 36 height 16
click at [258, 33] on input "True" at bounding box center [254, 31] width 5 height 4
radio input "true"
radio input "false"
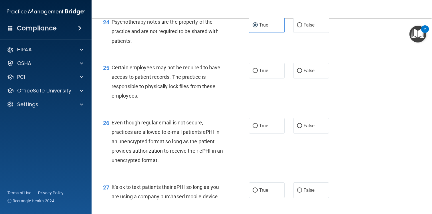
scroll to position [1281, 0]
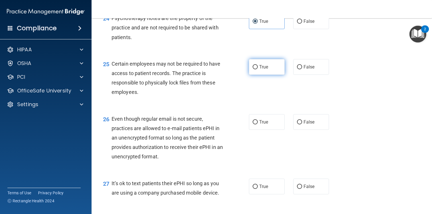
click at [257, 69] on input "True" at bounding box center [254, 67] width 5 height 4
radio input "true"
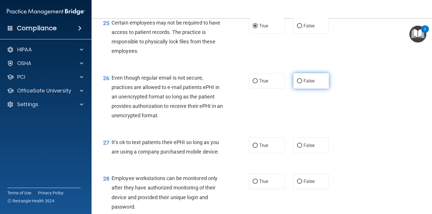
scroll to position [1327, 0]
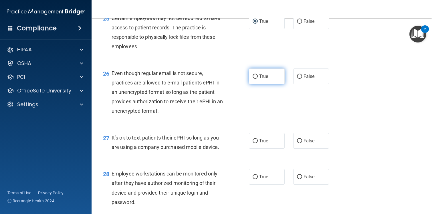
click at [262, 81] on label "True" at bounding box center [267, 77] width 36 height 16
click at [258, 79] on input "True" at bounding box center [254, 77] width 5 height 4
radio input "true"
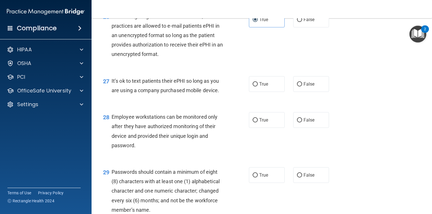
scroll to position [1385, 0]
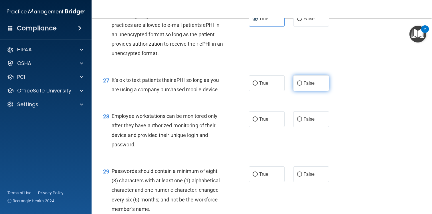
click at [309, 78] on label "False" at bounding box center [311, 83] width 36 height 16
click at [302, 81] on input "False" at bounding box center [299, 83] width 5 height 4
radio input "true"
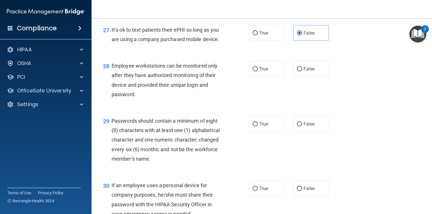
scroll to position [1438, 0]
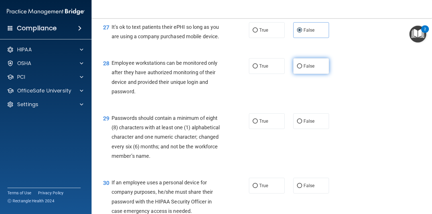
click at [301, 66] on input "False" at bounding box center [299, 66] width 5 height 4
radio input "true"
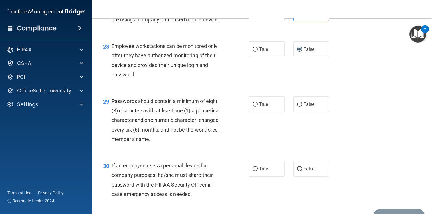
scroll to position [1487, 0]
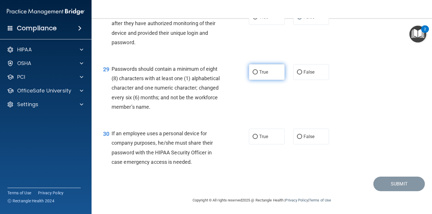
click at [253, 73] on input "True" at bounding box center [254, 72] width 5 height 4
radio input "true"
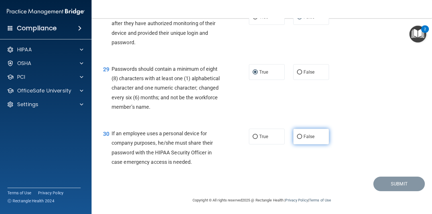
click at [311, 135] on span "False" at bounding box center [308, 136] width 11 height 5
click at [302, 135] on input "False" at bounding box center [299, 137] width 5 height 4
radio input "true"
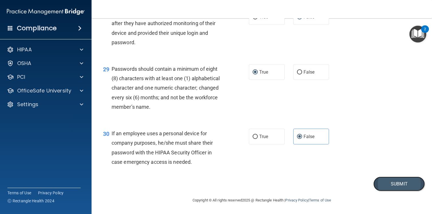
click at [396, 189] on button "Submit" at bounding box center [398, 184] width 51 height 15
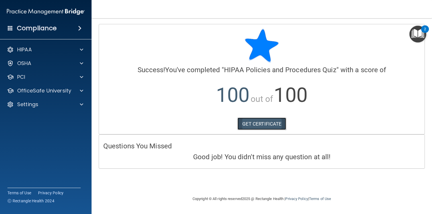
click at [248, 124] on link "GET CERTIFICATE" at bounding box center [261, 124] width 49 height 13
click at [52, 92] on p "OfficeSafe University" at bounding box center [44, 90] width 54 height 7
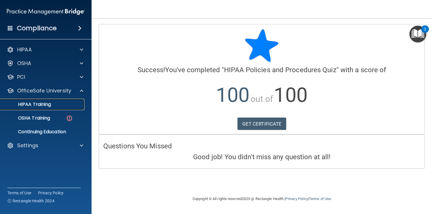
click at [50, 102] on p "HIPAA Training" at bounding box center [27, 105] width 47 height 6
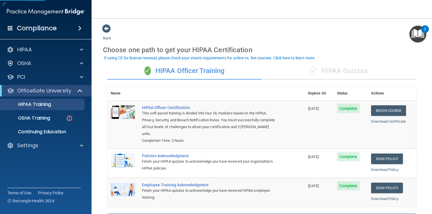
click at [332, 67] on div "✓ HIPAA Quizzes" at bounding box center [339, 71] width 154 height 17
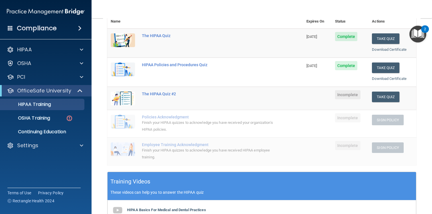
scroll to position [73, 0]
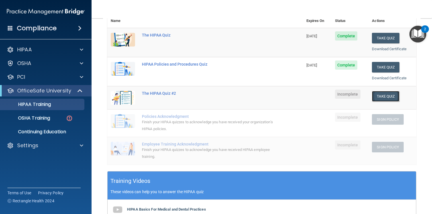
click at [385, 96] on button "Take Quiz" at bounding box center [385, 96] width 27 height 11
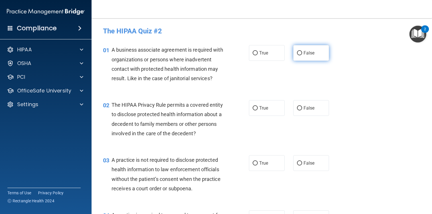
click at [314, 57] on label "False" at bounding box center [311, 53] width 36 height 16
click at [302, 55] on input "False" at bounding box center [299, 53] width 5 height 4
radio input "true"
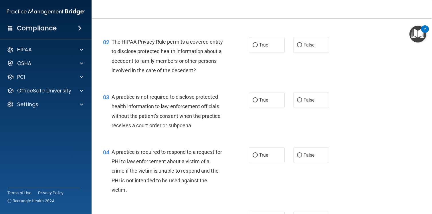
scroll to position [64, 0]
click at [255, 44] on input "True" at bounding box center [254, 45] width 5 height 4
radio input "true"
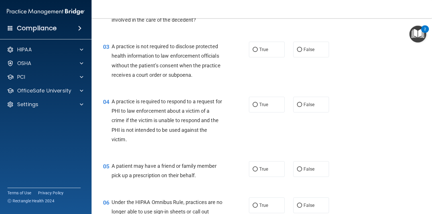
scroll to position [118, 0]
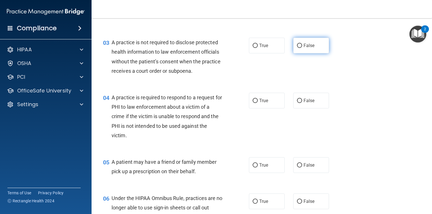
click at [311, 49] on label "False" at bounding box center [311, 46] width 36 height 16
click at [302, 48] on input "False" at bounding box center [299, 46] width 5 height 4
radio input "true"
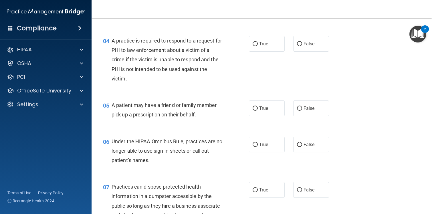
scroll to position [177, 0]
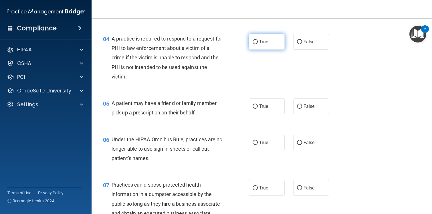
click at [267, 44] on span "True" at bounding box center [263, 41] width 9 height 5
click at [258, 44] on input "True" at bounding box center [254, 42] width 5 height 4
radio input "true"
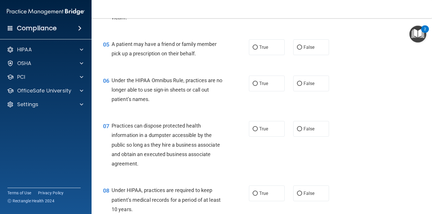
scroll to position [244, 0]
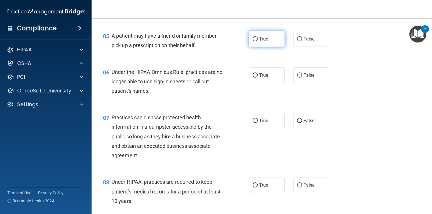
click at [270, 43] on label "True" at bounding box center [267, 39] width 36 height 16
click at [258, 41] on input "True" at bounding box center [254, 39] width 5 height 4
radio input "true"
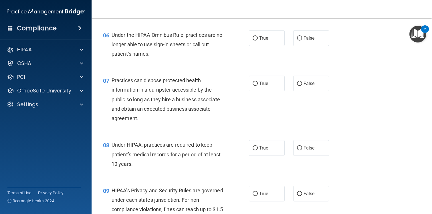
scroll to position [282, 0]
click at [307, 37] on span "False" at bounding box center [308, 37] width 11 height 5
click at [302, 37] on input "False" at bounding box center [299, 38] width 5 height 4
radio input "true"
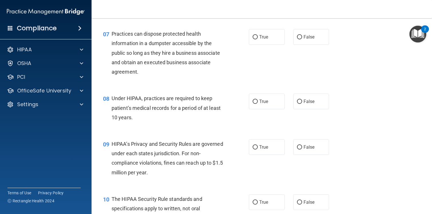
scroll to position [328, 0]
click at [311, 33] on label "False" at bounding box center [311, 37] width 36 height 16
click at [302, 35] on input "False" at bounding box center [299, 37] width 5 height 4
radio input "true"
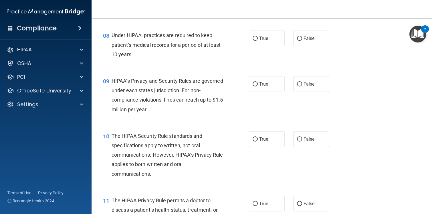
scroll to position [395, 0]
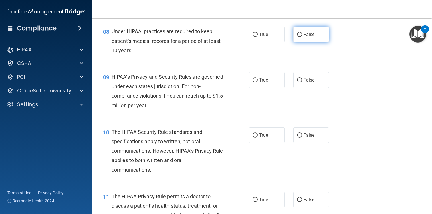
click at [314, 37] on span "False" at bounding box center [308, 34] width 11 height 5
click at [302, 37] on input "False" at bounding box center [299, 35] width 5 height 4
radio input "true"
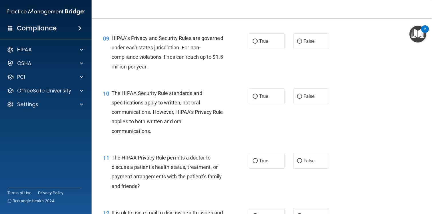
scroll to position [435, 0]
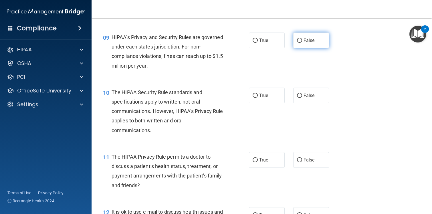
click at [316, 36] on label "False" at bounding box center [311, 41] width 36 height 16
click at [302, 39] on input "False" at bounding box center [299, 41] width 5 height 4
radio input "true"
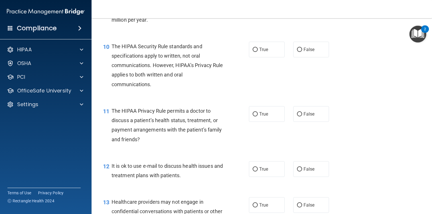
scroll to position [481, 0]
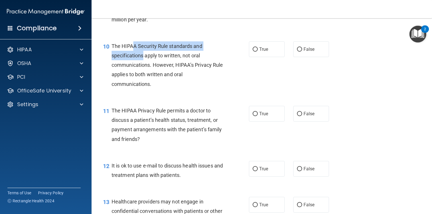
drag, startPoint x: 132, startPoint y: 47, endPoint x: 144, endPoint y: 57, distance: 16.5
click at [144, 57] on span "The HIPAA Security Rule standards and specifications apply to written, not oral…" at bounding box center [168, 65] width 112 height 44
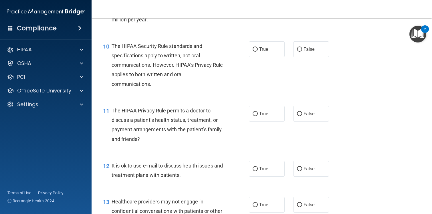
click at [150, 57] on span "The HIPAA Security Rule standards and specifications apply to written, not oral…" at bounding box center [168, 65] width 112 height 44
click at [261, 48] on span "True" at bounding box center [263, 49] width 9 height 5
click at [258, 48] on input "True" at bounding box center [254, 49] width 5 height 4
radio input "true"
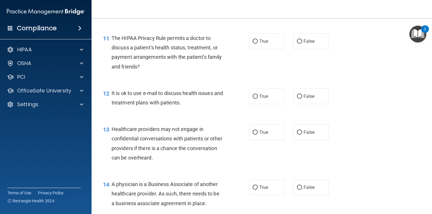
scroll to position [556, 0]
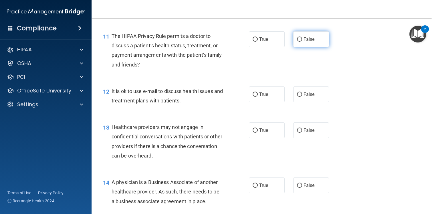
click at [299, 43] on label "False" at bounding box center [311, 39] width 36 height 16
click at [299, 42] on input "False" at bounding box center [299, 39] width 5 height 4
radio input "true"
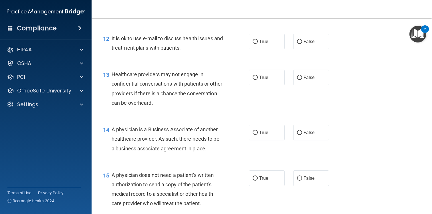
scroll to position [613, 0]
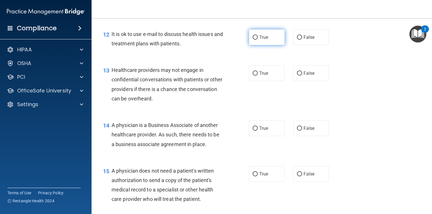
click at [254, 41] on label "True" at bounding box center [267, 37] width 36 height 16
click at [254, 40] on input "True" at bounding box center [254, 37] width 5 height 4
radio input "true"
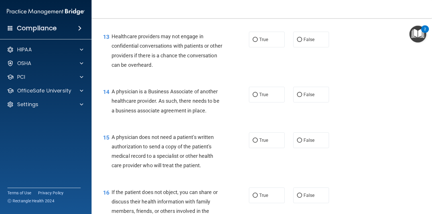
scroll to position [651, 0]
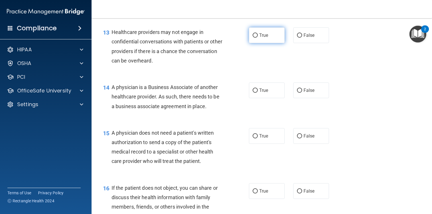
click at [267, 35] on span "True" at bounding box center [263, 35] width 9 height 5
click at [258, 35] on input "True" at bounding box center [254, 35] width 5 height 4
radio input "true"
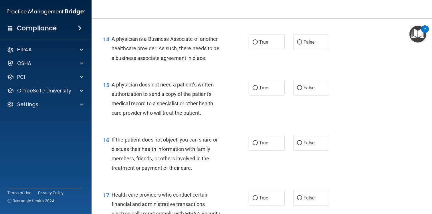
scroll to position [700, 0]
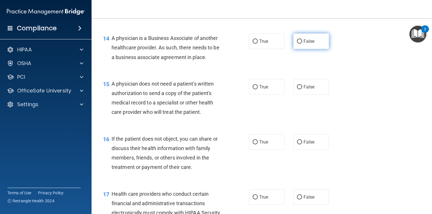
click at [309, 44] on label "False" at bounding box center [311, 41] width 36 height 16
click at [302, 44] on input "False" at bounding box center [299, 41] width 5 height 4
radio input "true"
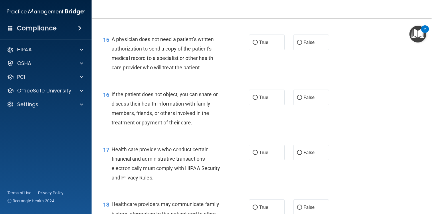
scroll to position [750, 0]
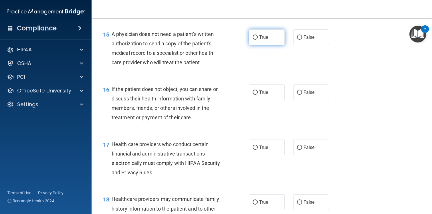
click at [260, 40] on span "True" at bounding box center [263, 37] width 9 height 5
click at [258, 40] on input "True" at bounding box center [254, 37] width 5 height 4
radio input "true"
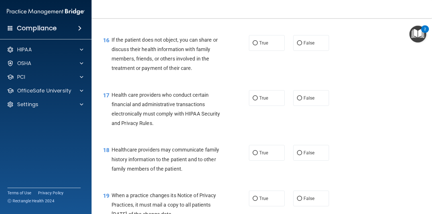
scroll to position [801, 0]
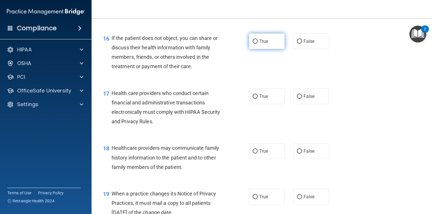
click at [260, 44] on label "True" at bounding box center [267, 41] width 36 height 16
click at [258, 44] on input "True" at bounding box center [254, 41] width 5 height 4
radio input "true"
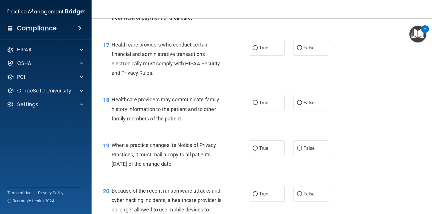
scroll to position [851, 0]
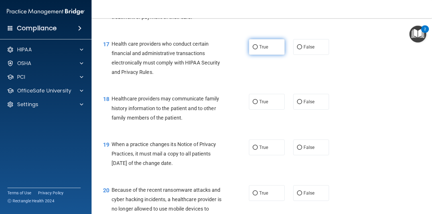
click at [268, 43] on label "True" at bounding box center [267, 47] width 36 height 16
click at [258, 45] on input "True" at bounding box center [254, 47] width 5 height 4
radio input "true"
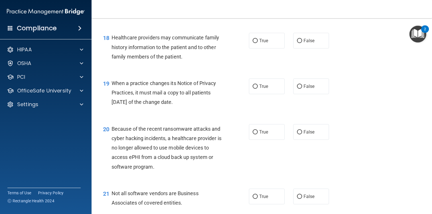
scroll to position [917, 0]
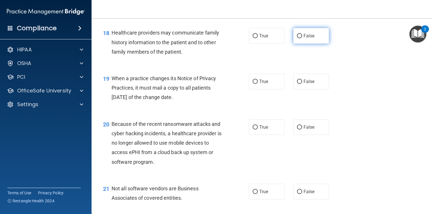
click at [307, 42] on label "False" at bounding box center [311, 36] width 36 height 16
click at [302, 38] on input "False" at bounding box center [299, 36] width 5 height 4
radio input "true"
click at [250, 84] on label "True" at bounding box center [267, 82] width 36 height 16
click at [252, 84] on input "True" at bounding box center [254, 82] width 5 height 4
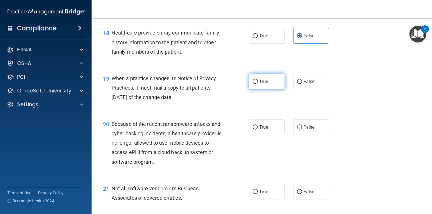
radio input "true"
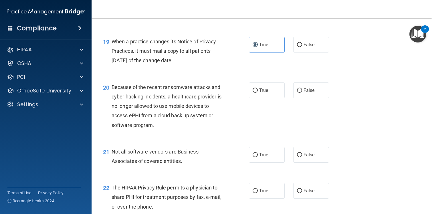
scroll to position [981, 0]
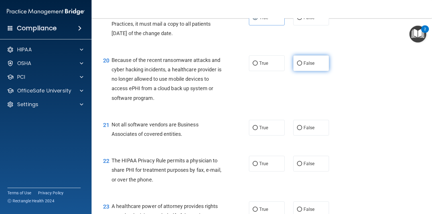
click at [309, 67] on label "False" at bounding box center [311, 63] width 36 height 16
click at [302, 66] on input "False" at bounding box center [299, 63] width 5 height 4
radio input "true"
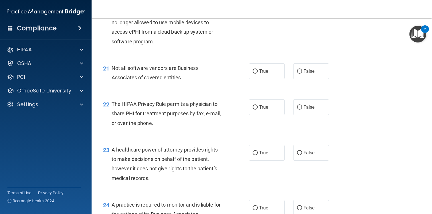
scroll to position [1039, 0]
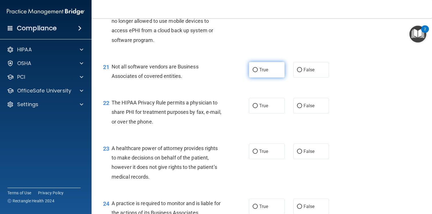
click at [275, 68] on label "True" at bounding box center [267, 70] width 36 height 16
click at [258, 68] on input "True" at bounding box center [254, 70] width 5 height 4
radio input "true"
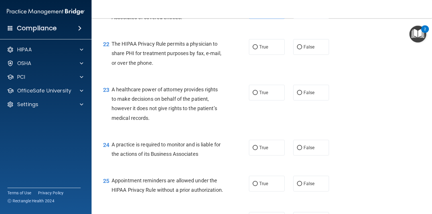
scroll to position [1105, 0]
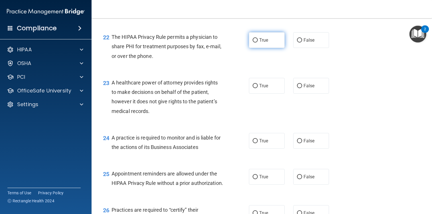
click at [261, 46] on label "True" at bounding box center [267, 40] width 36 height 16
click at [258, 43] on input "True" at bounding box center [254, 40] width 5 height 4
radio input "true"
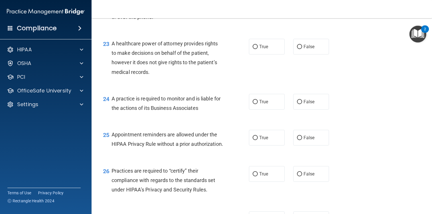
scroll to position [1149, 0]
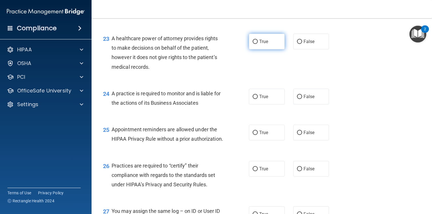
click at [269, 41] on label "True" at bounding box center [267, 42] width 36 height 16
click at [258, 41] on input "True" at bounding box center [254, 42] width 5 height 4
radio input "true"
click at [260, 98] on span "True" at bounding box center [263, 96] width 9 height 5
click at [258, 98] on input "True" at bounding box center [254, 97] width 5 height 4
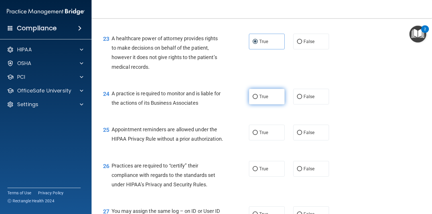
radio input "true"
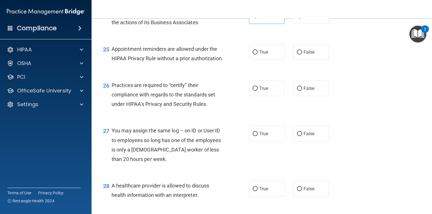
scroll to position [1231, 0]
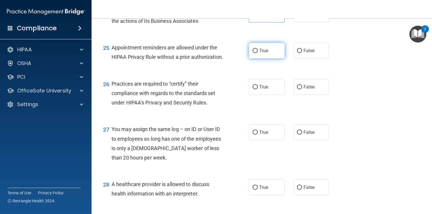
click at [261, 59] on label "True" at bounding box center [267, 51] width 36 height 16
click at [258, 53] on input "True" at bounding box center [254, 51] width 5 height 4
radio input "true"
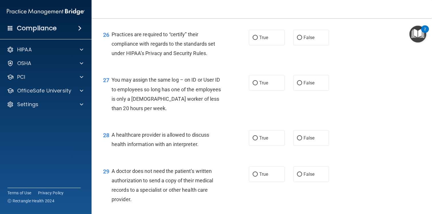
scroll to position [1282, 0]
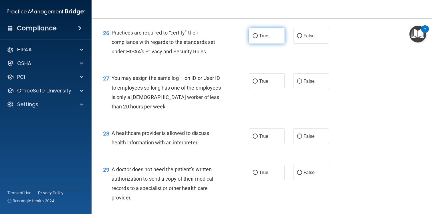
click at [260, 39] on span "True" at bounding box center [263, 35] width 9 height 5
click at [258, 38] on input "True" at bounding box center [254, 36] width 5 height 4
radio input "true"
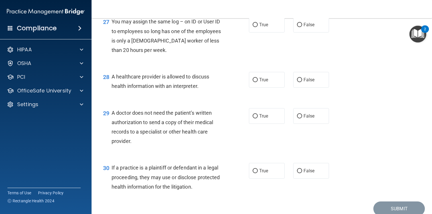
scroll to position [1342, 0]
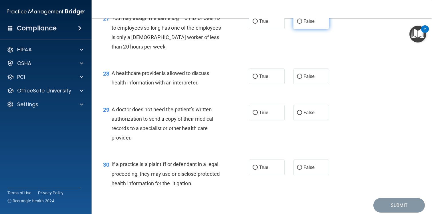
click at [309, 29] on label "False" at bounding box center [311, 21] width 36 height 16
click at [302, 24] on input "False" at bounding box center [299, 21] width 5 height 4
radio input "true"
click at [268, 84] on label "True" at bounding box center [267, 77] width 36 height 16
click at [258, 79] on input "True" at bounding box center [254, 77] width 5 height 4
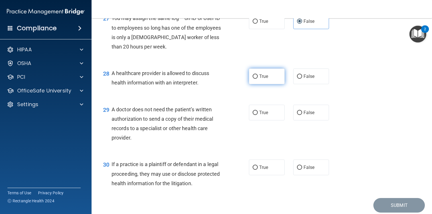
radio input "true"
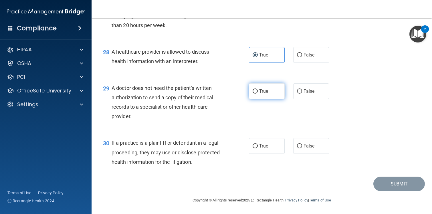
click at [252, 98] on label "True" at bounding box center [267, 91] width 36 height 16
click at [252, 94] on input "True" at bounding box center [254, 91] width 5 height 4
radio input "true"
click at [266, 146] on span "True" at bounding box center [263, 146] width 9 height 5
click at [258, 146] on input "True" at bounding box center [254, 146] width 5 height 4
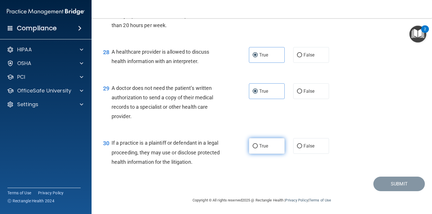
radio input "true"
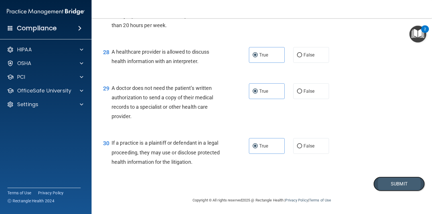
click at [388, 186] on button "Submit" at bounding box center [398, 184] width 51 height 15
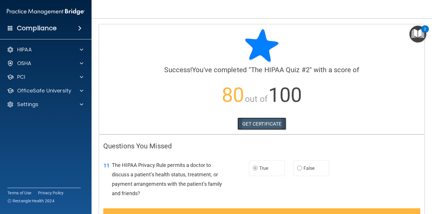
click at [274, 127] on link "GET CERTIFICATE" at bounding box center [261, 124] width 49 height 13
click at [48, 94] on p "OfficeSafe University" at bounding box center [44, 90] width 54 height 7
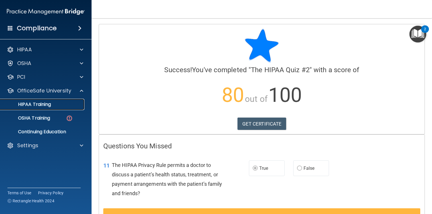
click at [36, 109] on link "HIPAA Training" at bounding box center [39, 104] width 90 height 11
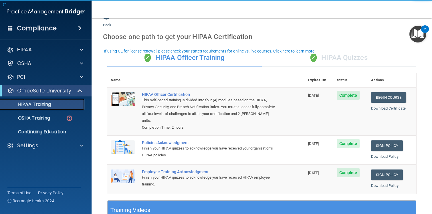
scroll to position [7, 0]
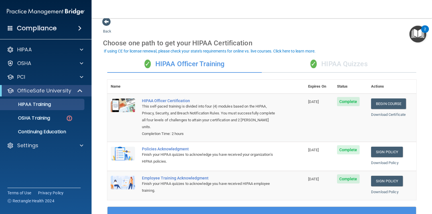
click at [338, 63] on div "✓ HIPAA Quizzes" at bounding box center [339, 64] width 154 height 17
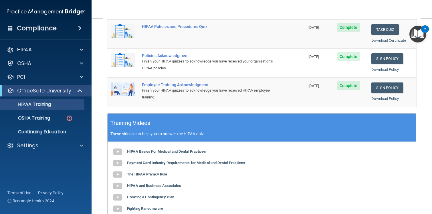
scroll to position [0, 0]
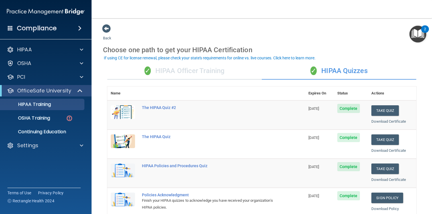
click at [197, 68] on div "✓ HIPAA Officer Training" at bounding box center [184, 71] width 154 height 17
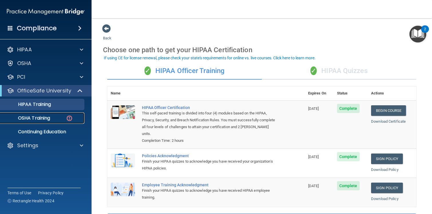
click at [43, 122] on link "OSHA Training" at bounding box center [39, 118] width 90 height 11
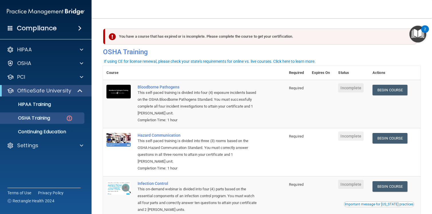
drag, startPoint x: 161, startPoint y: 37, endPoint x: 175, endPoint y: 37, distance: 13.7
click at [175, 37] on div "You have a course that has expired or is incomplete. Please complete the course…" at bounding box center [260, 37] width 311 height 16
click at [388, 91] on link "Begin Course" at bounding box center [389, 90] width 35 height 11
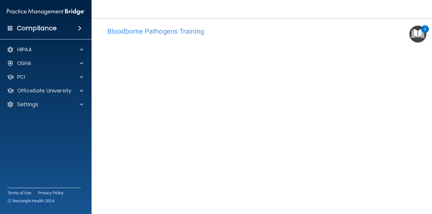
scroll to position [25, 0]
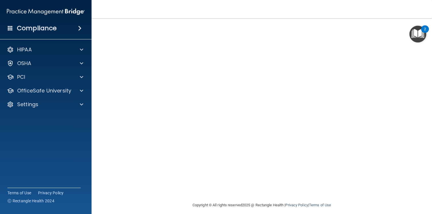
click at [423, 73] on main "Bloodborne Pathogens Training This course doesn’t expire until . Are you sure y…" at bounding box center [261, 116] width 340 height 196
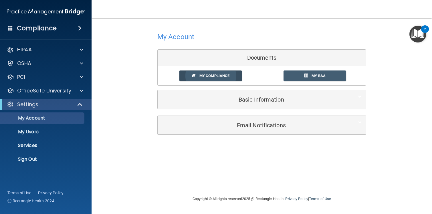
click at [220, 78] on span "My Compliance" at bounding box center [214, 76] width 30 height 4
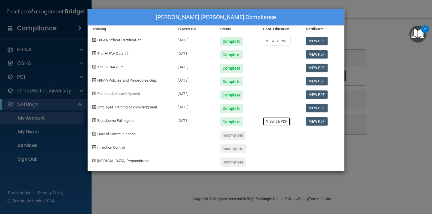
click at [283, 121] on link "View CE PDF" at bounding box center [276, 122] width 27 height 8
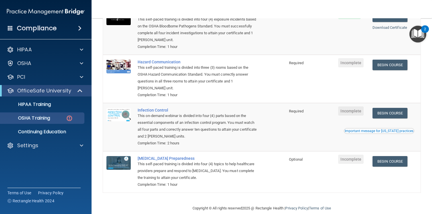
scroll to position [68, 0]
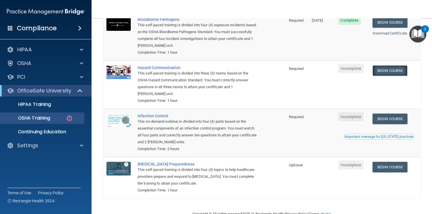
click at [397, 72] on link "Begin Course" at bounding box center [389, 70] width 35 height 11
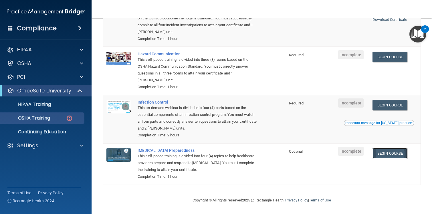
click at [397, 153] on link "Begin Course" at bounding box center [389, 153] width 35 height 11
click at [317, 121] on td at bounding box center [321, 119] width 26 height 48
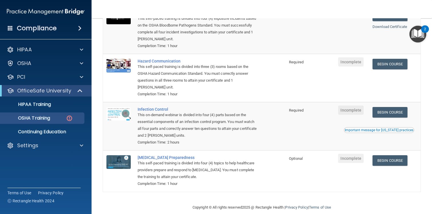
scroll to position [73, 0]
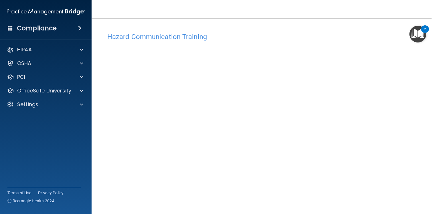
click at [178, 38] on h4 "Hazard Communication Training" at bounding box center [261, 36] width 309 height 7
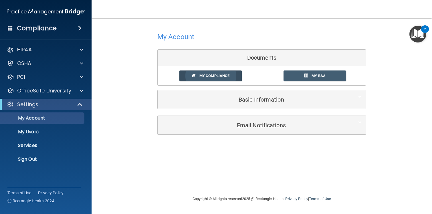
click at [228, 77] on span "My Compliance" at bounding box center [214, 76] width 30 height 4
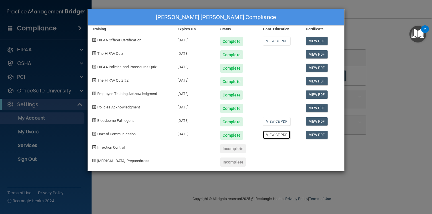
click at [278, 136] on link "View CE PDF" at bounding box center [276, 135] width 27 height 8
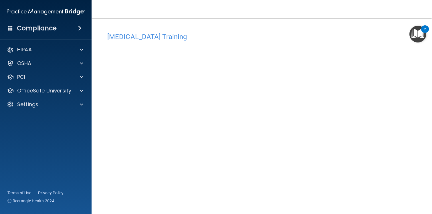
click at [419, 104] on div "[MEDICAL_DATA] Training This course doesn’t expire until . Are you sure you wan…" at bounding box center [261, 129] width 317 height 198
click at [414, 124] on div "[MEDICAL_DATA] Training This course doesn’t expire until . Are you sure you wan…" at bounding box center [261, 129] width 317 height 198
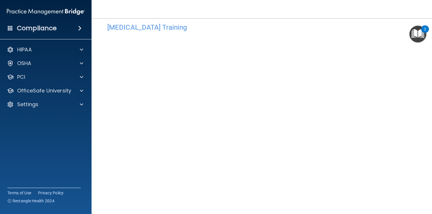
scroll to position [14, 0]
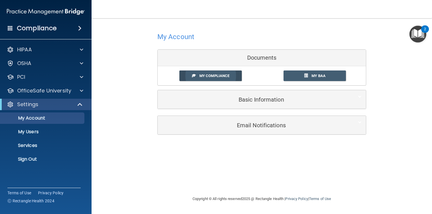
click at [224, 77] on span "My Compliance" at bounding box center [214, 76] width 30 height 4
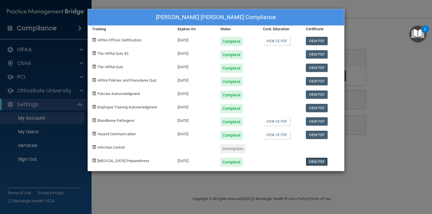
click at [315, 161] on link "View PDF" at bounding box center [317, 162] width 22 height 8
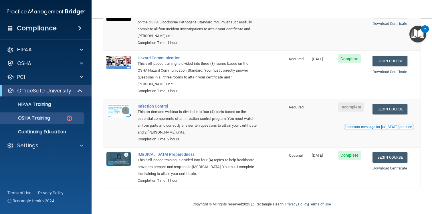
scroll to position [82, 0]
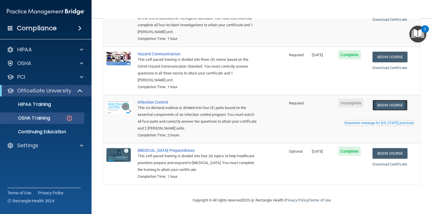
click at [386, 107] on link "Begin Course" at bounding box center [389, 105] width 35 height 11
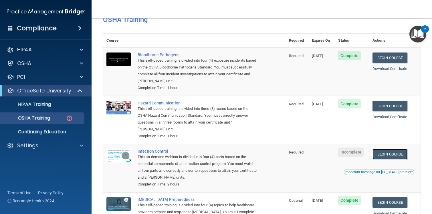
scroll to position [30, 0]
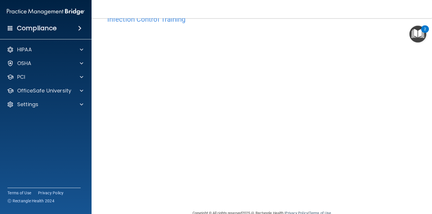
scroll to position [25, 0]
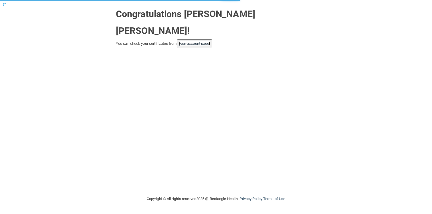
click at [200, 41] on link "your account page!" at bounding box center [194, 43] width 31 height 4
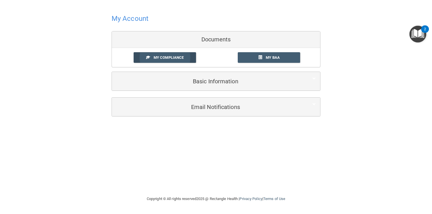
click at [169, 55] on link "My Compliance" at bounding box center [165, 57] width 63 height 11
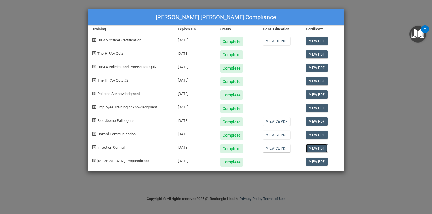
click at [318, 149] on link "View PDF" at bounding box center [317, 148] width 22 height 8
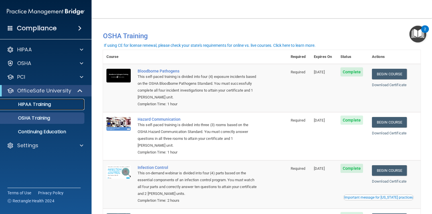
click at [59, 107] on div "HIPAA Training" at bounding box center [43, 105] width 78 height 6
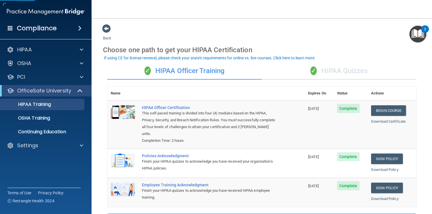
click at [348, 73] on div "✓ HIPAA Quizzes" at bounding box center [339, 71] width 154 height 17
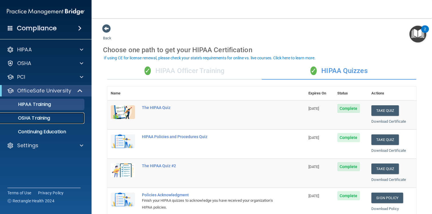
click at [52, 118] on div "OSHA Training" at bounding box center [43, 119] width 78 height 6
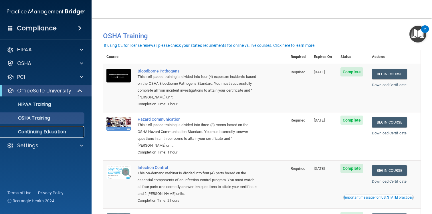
click at [65, 132] on p "Continuing Education" at bounding box center [43, 132] width 78 height 6
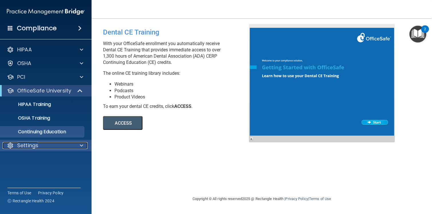
click at [42, 143] on div "Settings" at bounding box center [38, 145] width 71 height 7
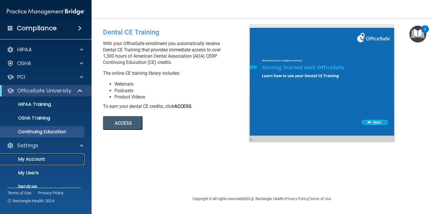
click at [37, 160] on p "My Account" at bounding box center [43, 160] width 78 height 6
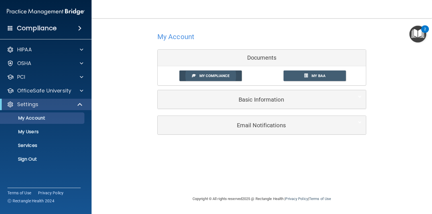
click at [209, 78] on span "My Compliance" at bounding box center [214, 76] width 30 height 4
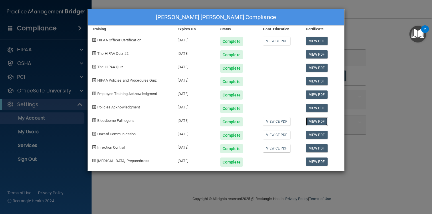
click at [316, 122] on link "View PDF" at bounding box center [317, 122] width 22 height 8
click at [318, 134] on link "View PDF" at bounding box center [317, 135] width 22 height 8
click at [367, 31] on div "[PERSON_NAME] [PERSON_NAME] Compliance Training Expires On Status Cont. Educati…" at bounding box center [216, 107] width 432 height 214
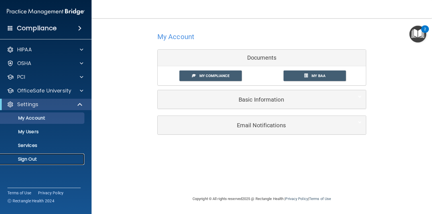
click at [47, 157] on p "Sign Out" at bounding box center [43, 160] width 78 height 6
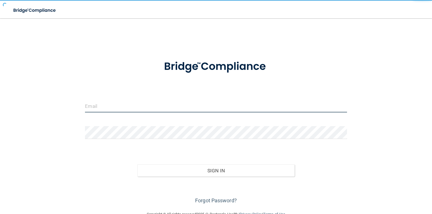
type input "[EMAIL_ADDRESS][DOMAIN_NAME]"
